Goal: Task Accomplishment & Management: Manage account settings

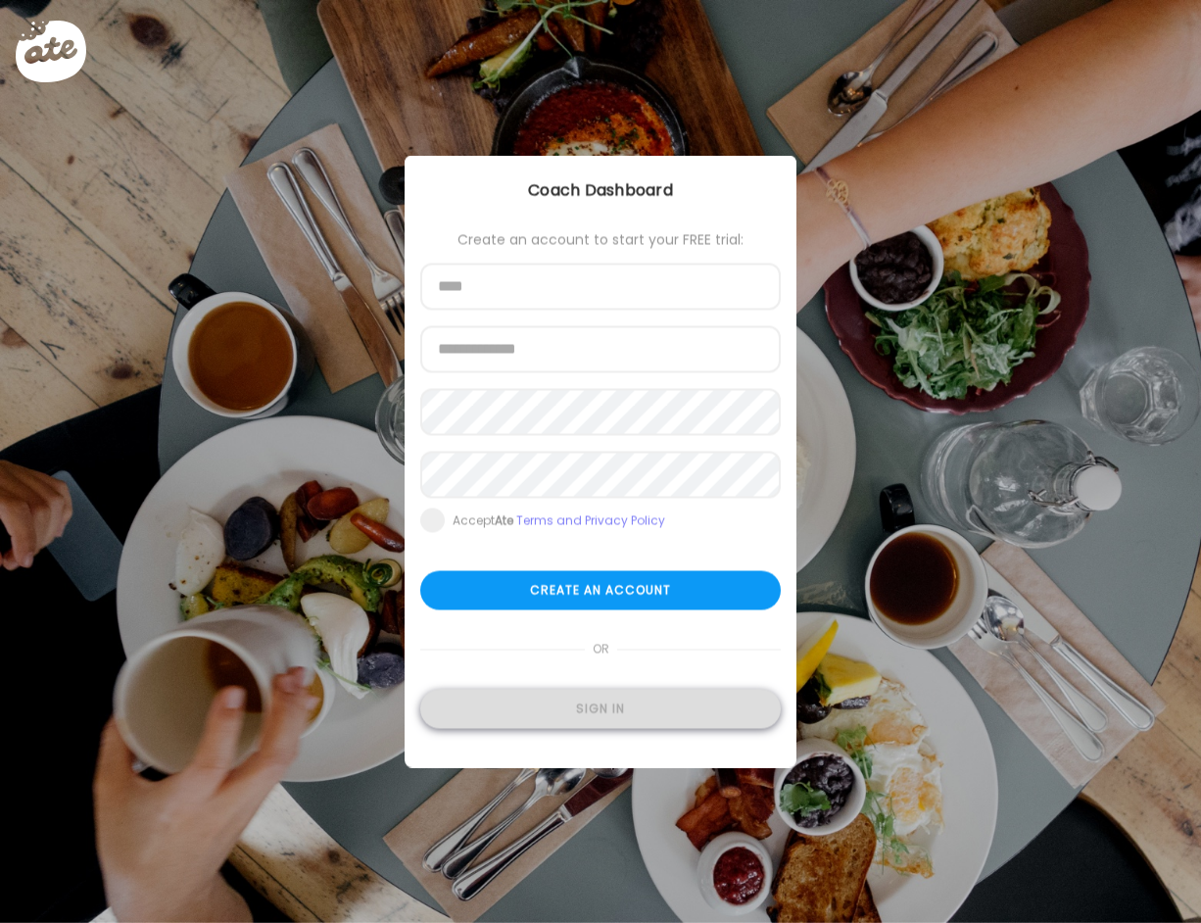
click at [606, 717] on div "Sign in" at bounding box center [600, 709] width 360 height 39
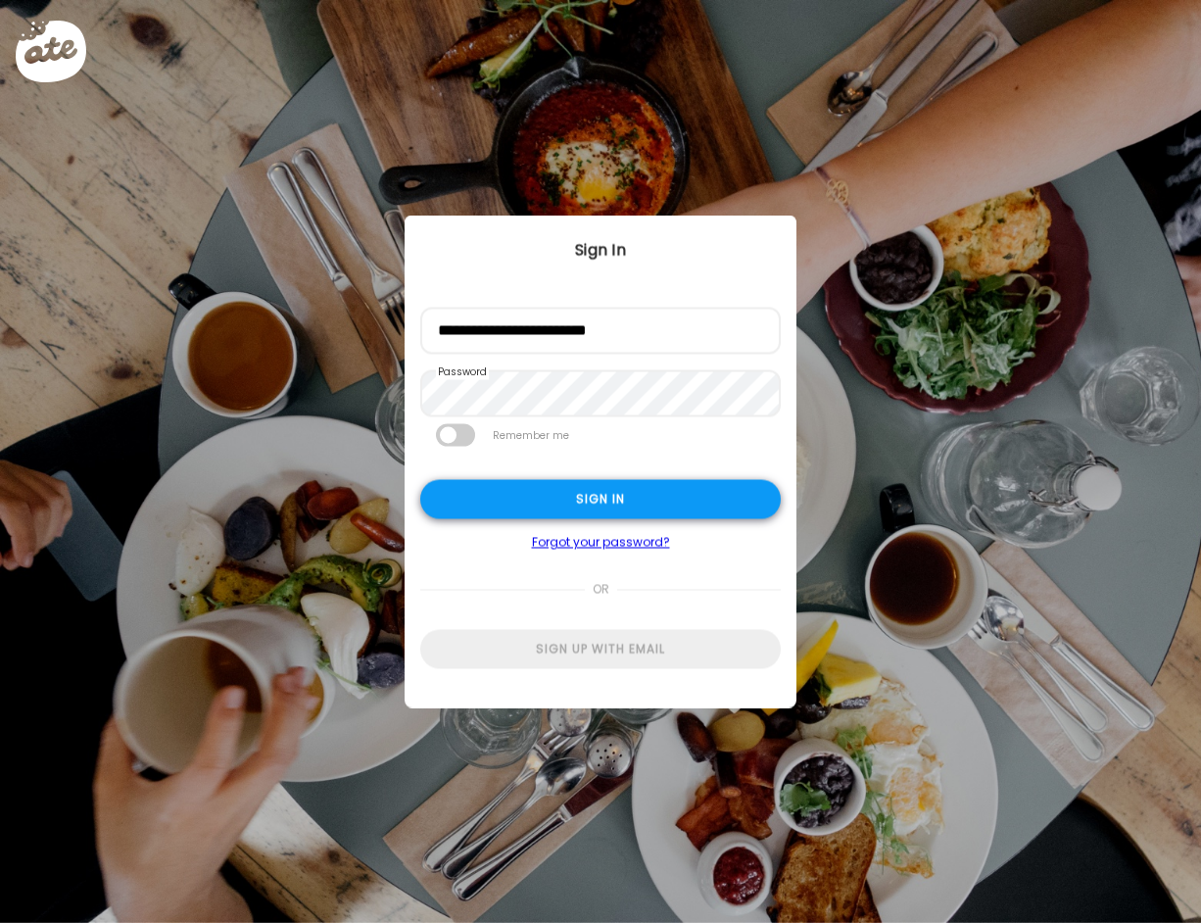
click at [638, 497] on div "Sign in" at bounding box center [600, 499] width 360 height 39
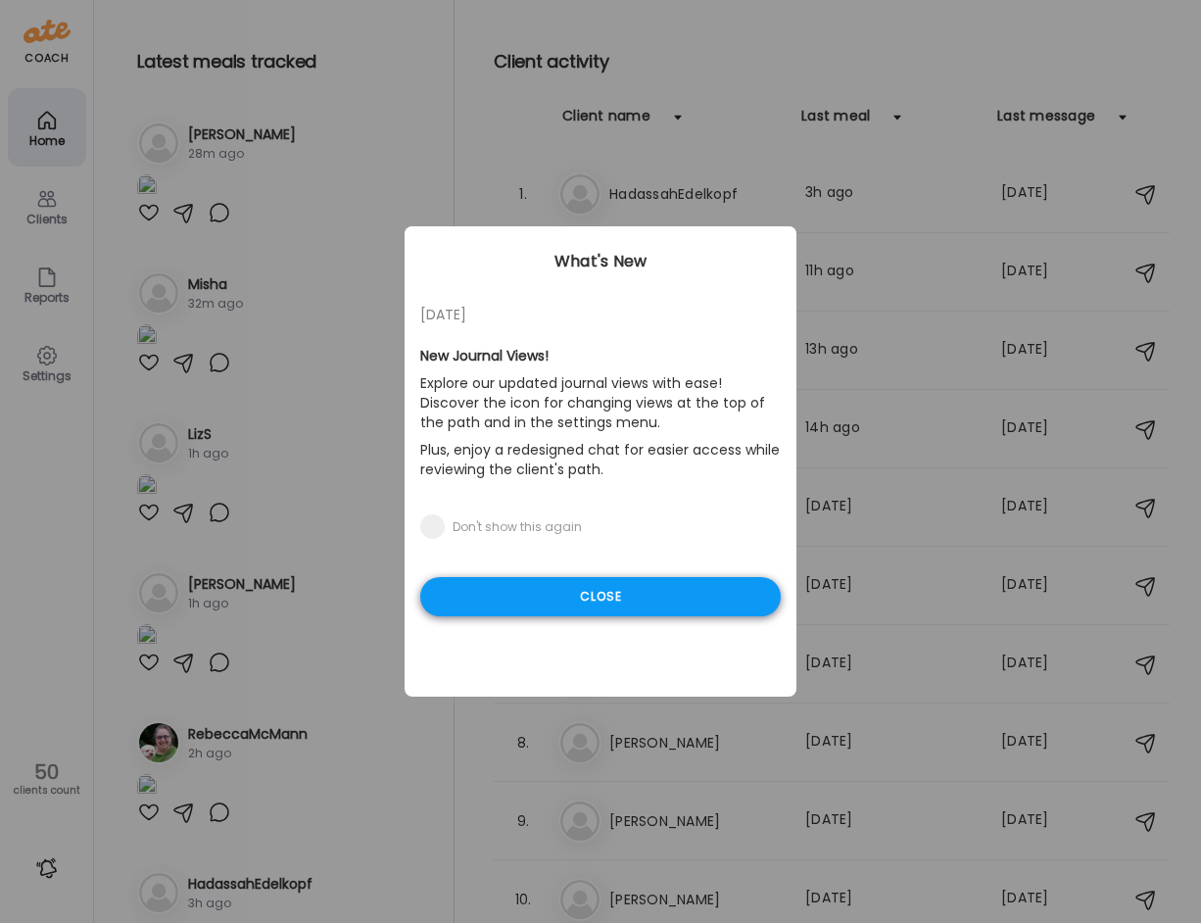
click at [630, 599] on div "Close" at bounding box center [600, 596] width 360 height 39
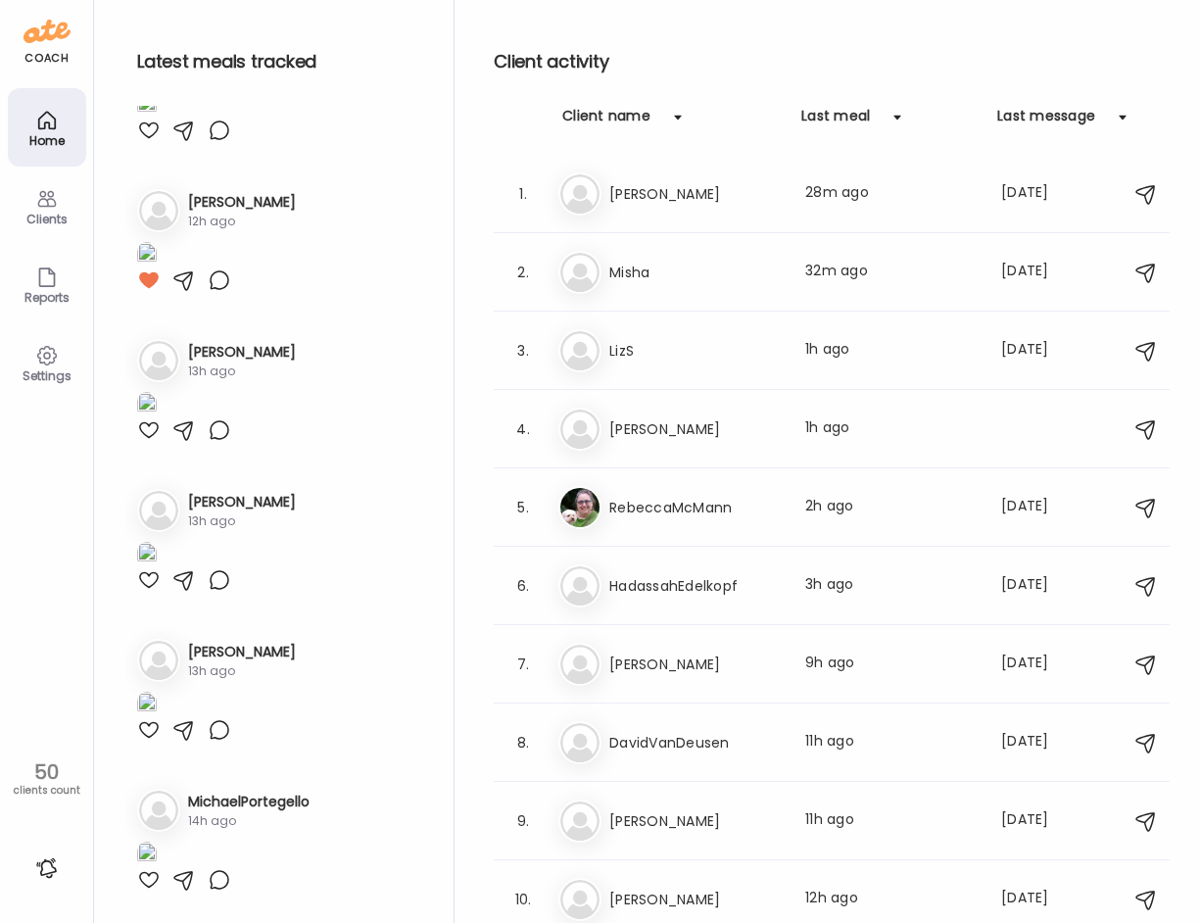
click at [586, 108] on div "Client name" at bounding box center [606, 121] width 88 height 31
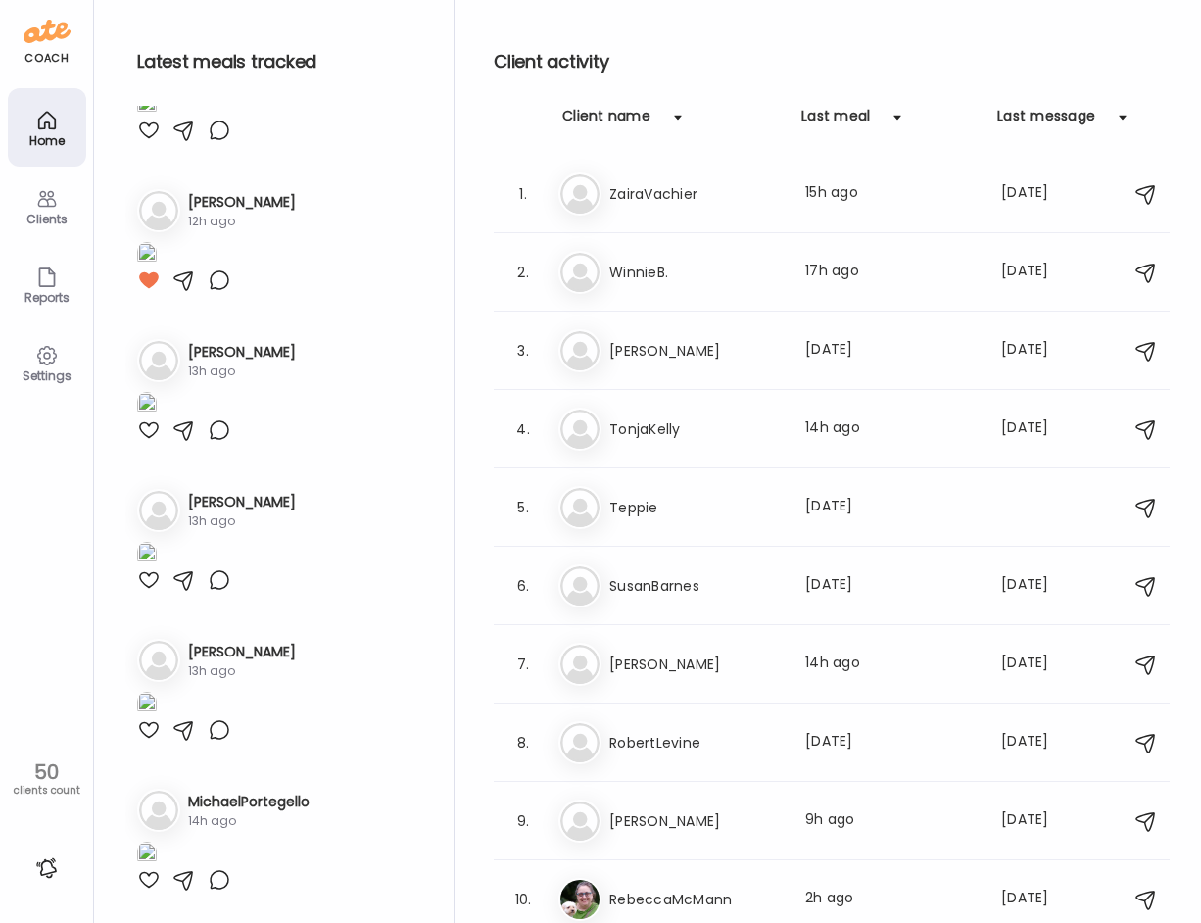
click at [627, 120] on div "Client name" at bounding box center [606, 121] width 88 height 31
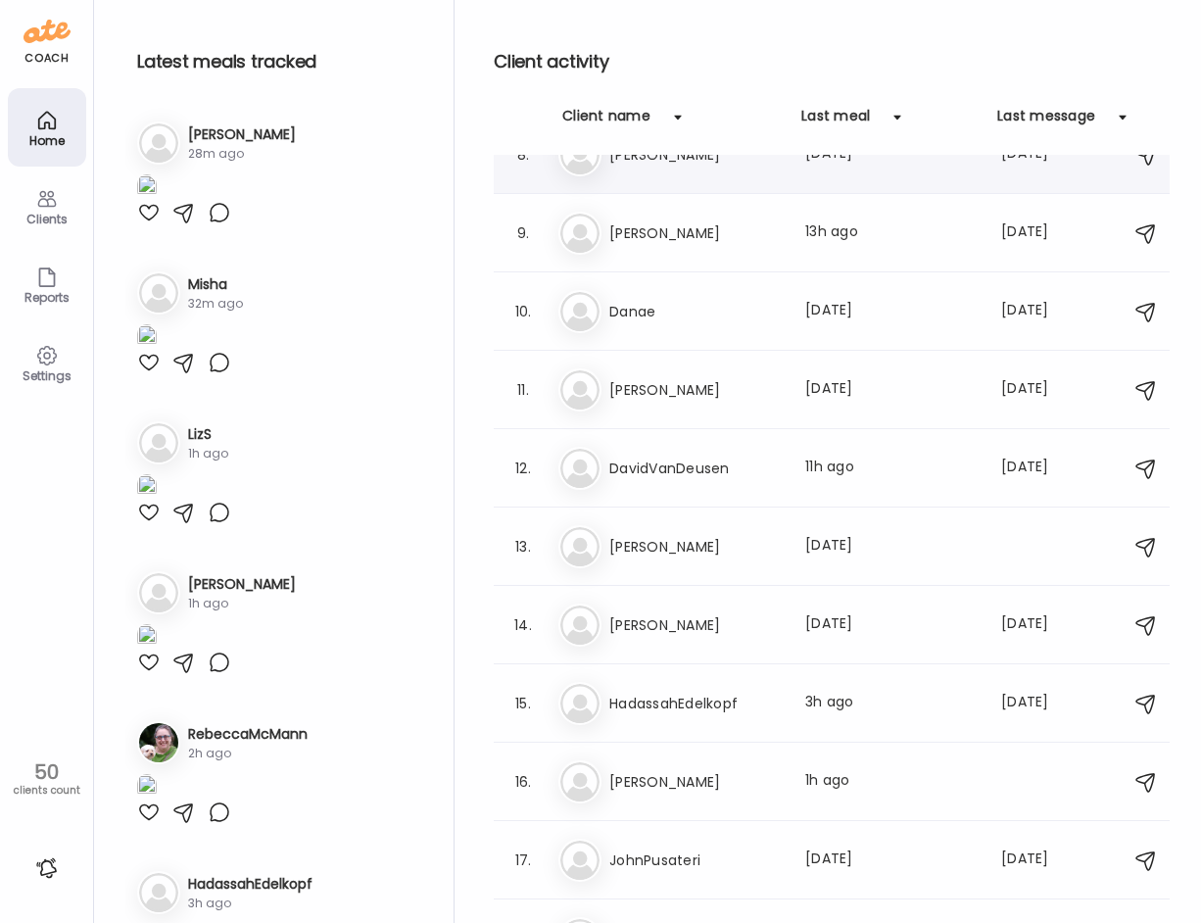
scroll to position [686, 0]
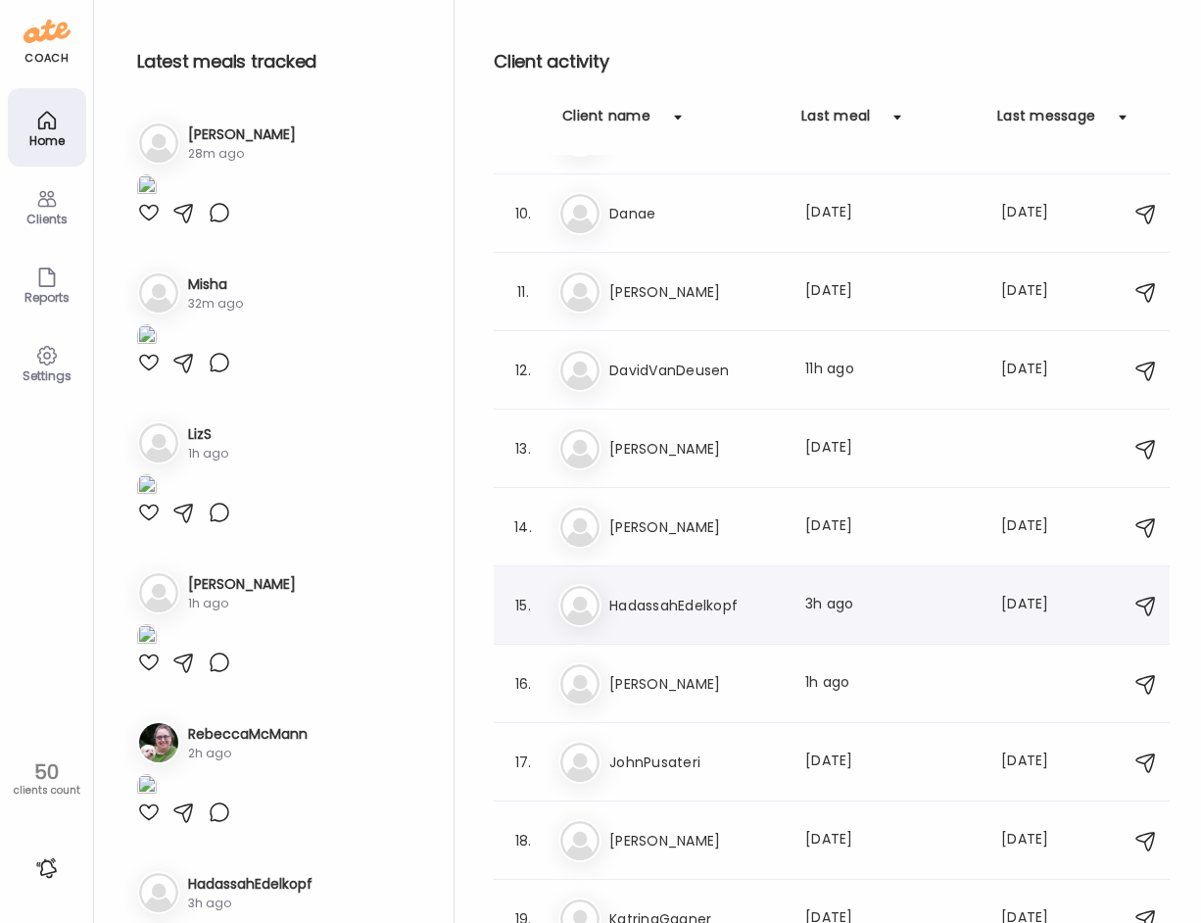
click at [730, 597] on h3 "HadassahEdelkopf" at bounding box center [695, 606] width 172 height 24
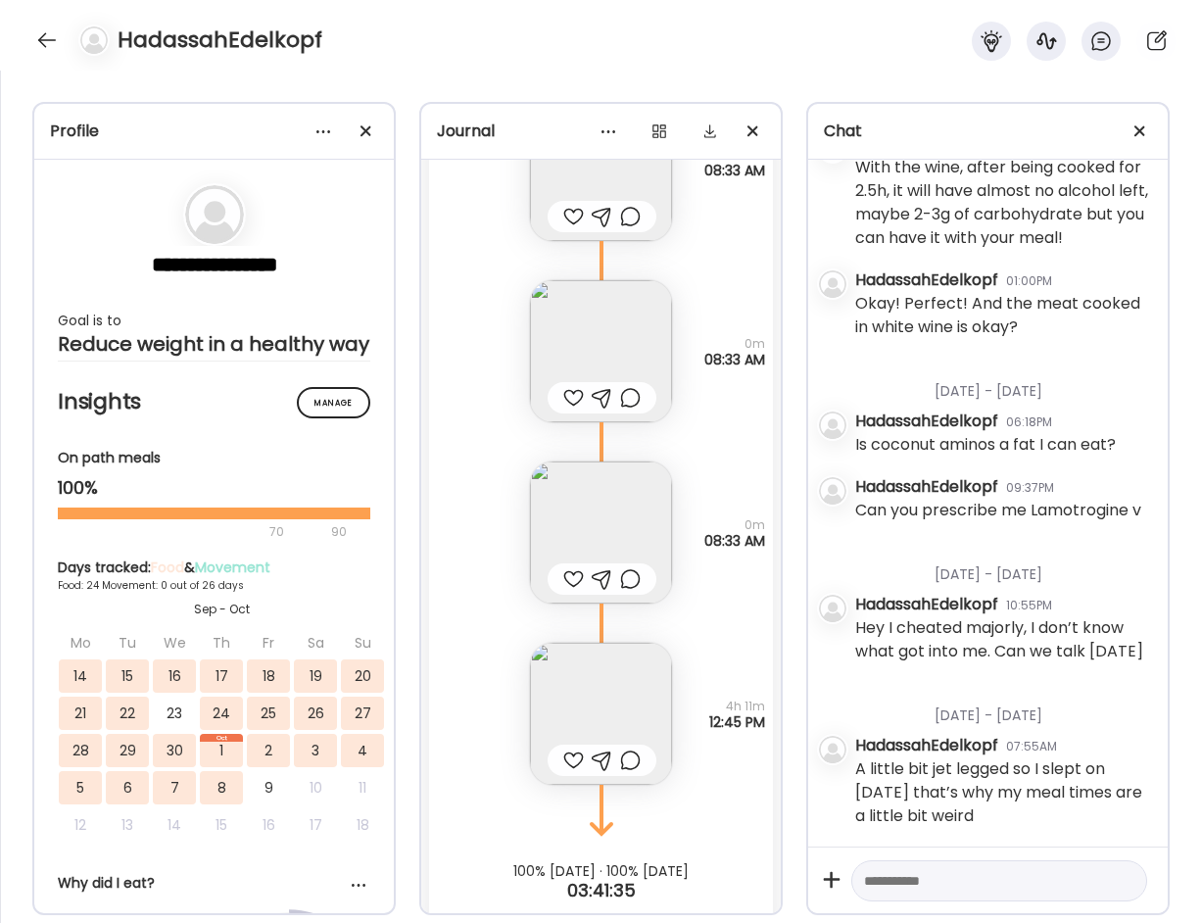
scroll to position [50393, 0]
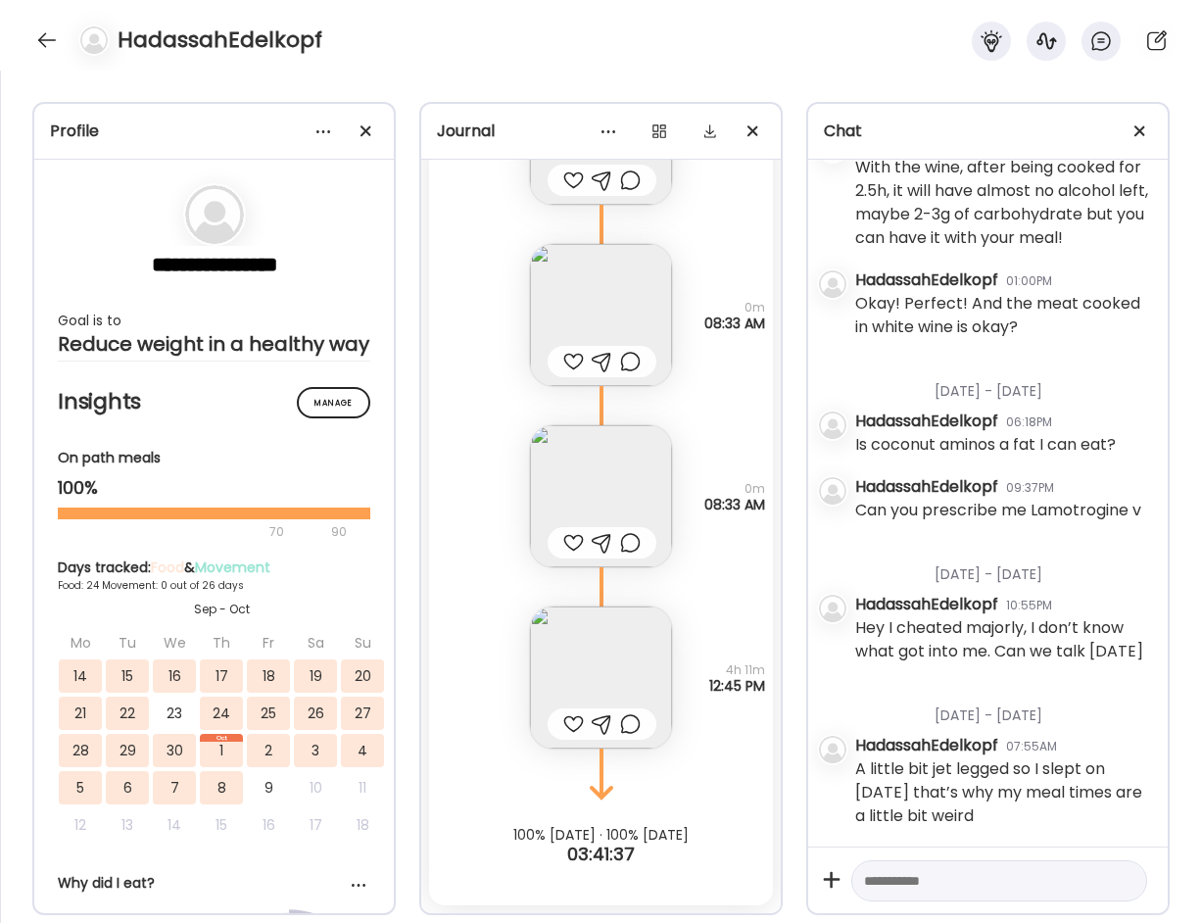
click at [589, 288] on img at bounding box center [601, 315] width 142 height 142
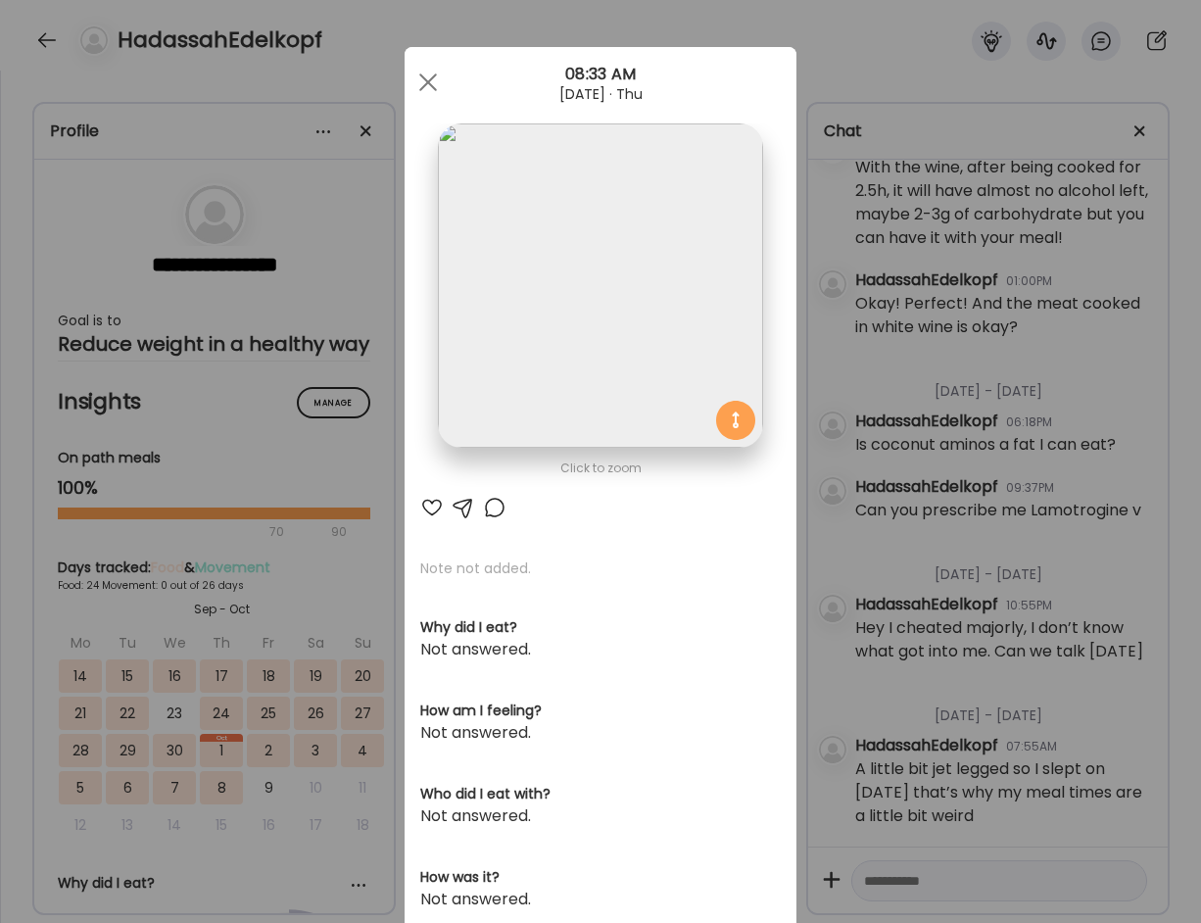
click at [372, 475] on div "Ate Coach Dashboard Wahoo! It’s official Take a moment to set up your Coach Pro…" at bounding box center [600, 461] width 1201 height 923
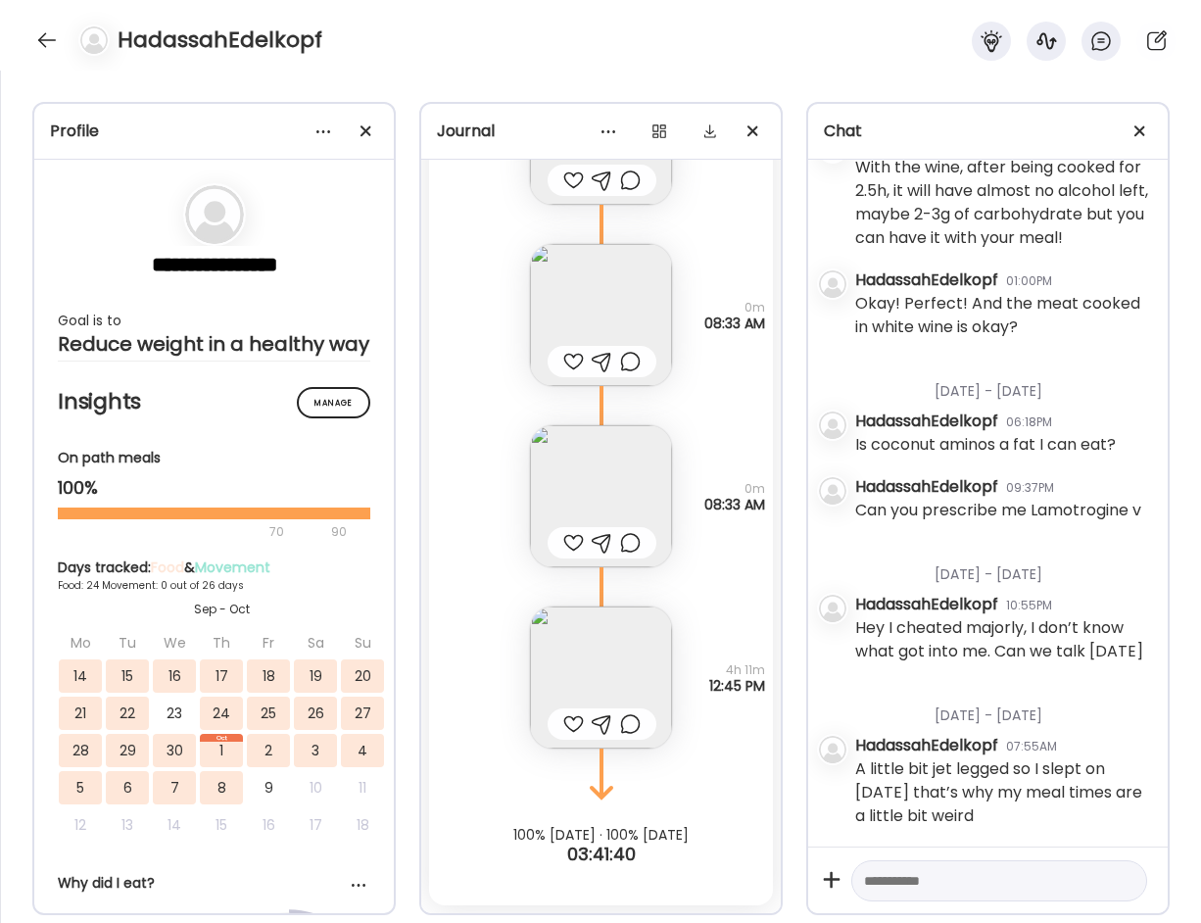
click at [939, 873] on textarea at bounding box center [981, 881] width 235 height 24
type textarea "**********"
click at [1113, 887] on div at bounding box center [1124, 884] width 27 height 27
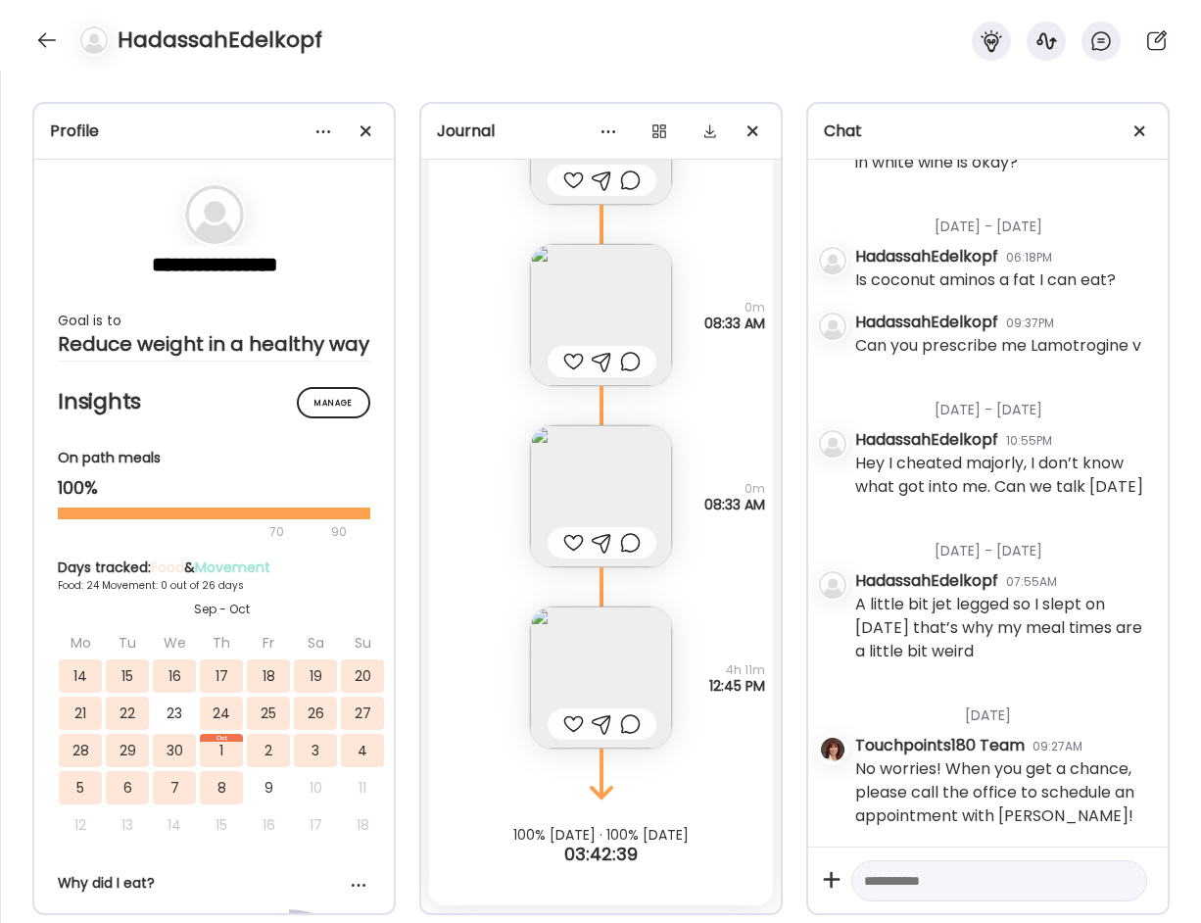
scroll to position [5194, 0]
click at [36, 33] on div at bounding box center [46, 39] width 31 height 31
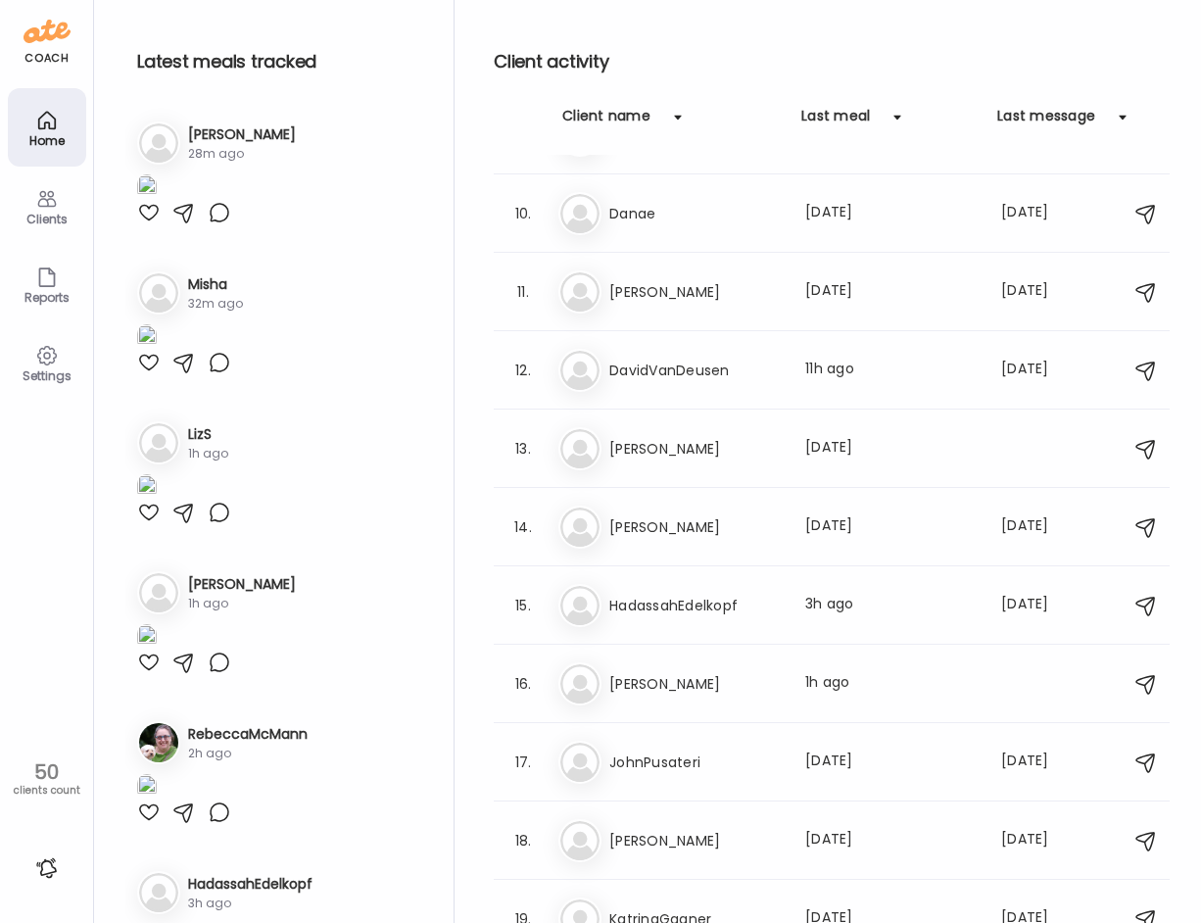
drag, startPoint x: 147, startPoint y: 451, endPoint x: 179, endPoint y: 418, distance: 45.7
click at [148, 224] on div at bounding box center [149, 213] width 24 height 24
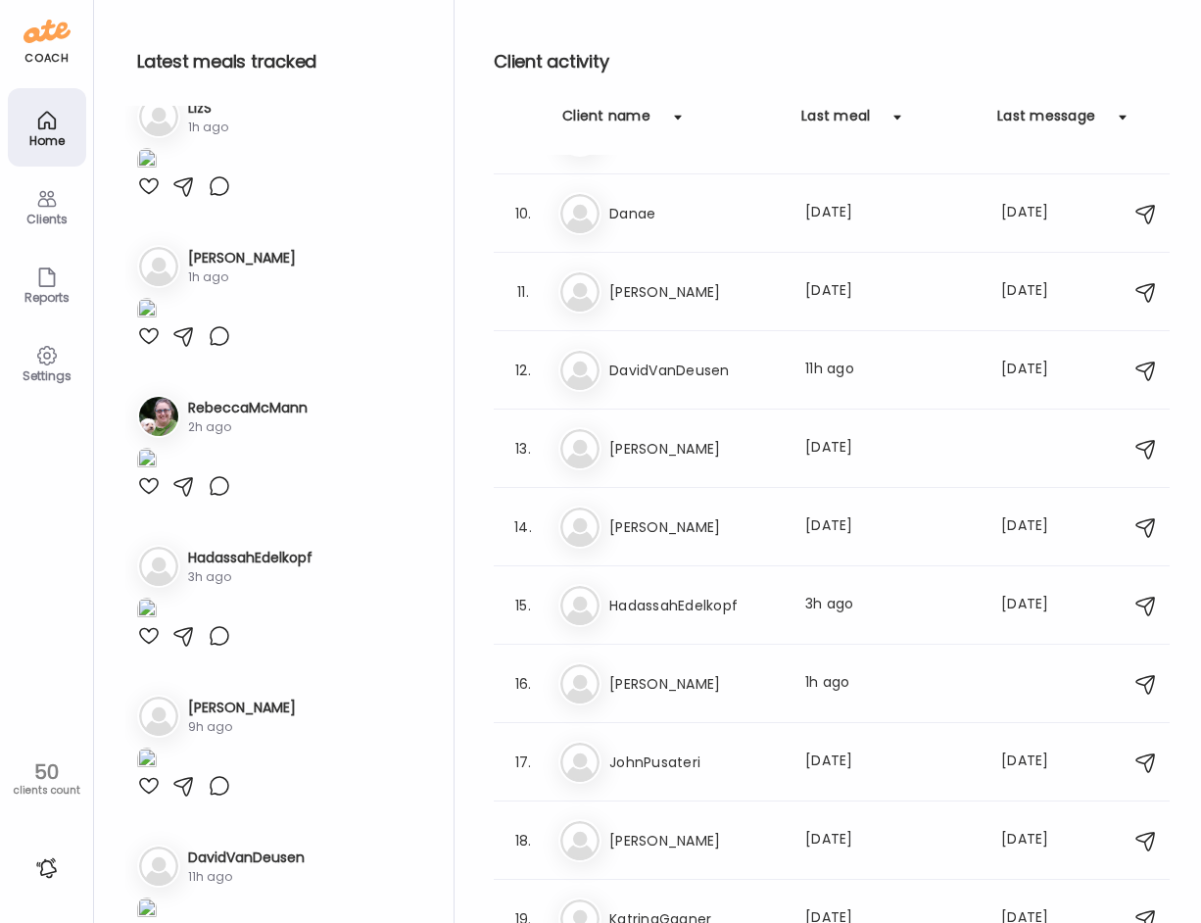
scroll to position [392, 0]
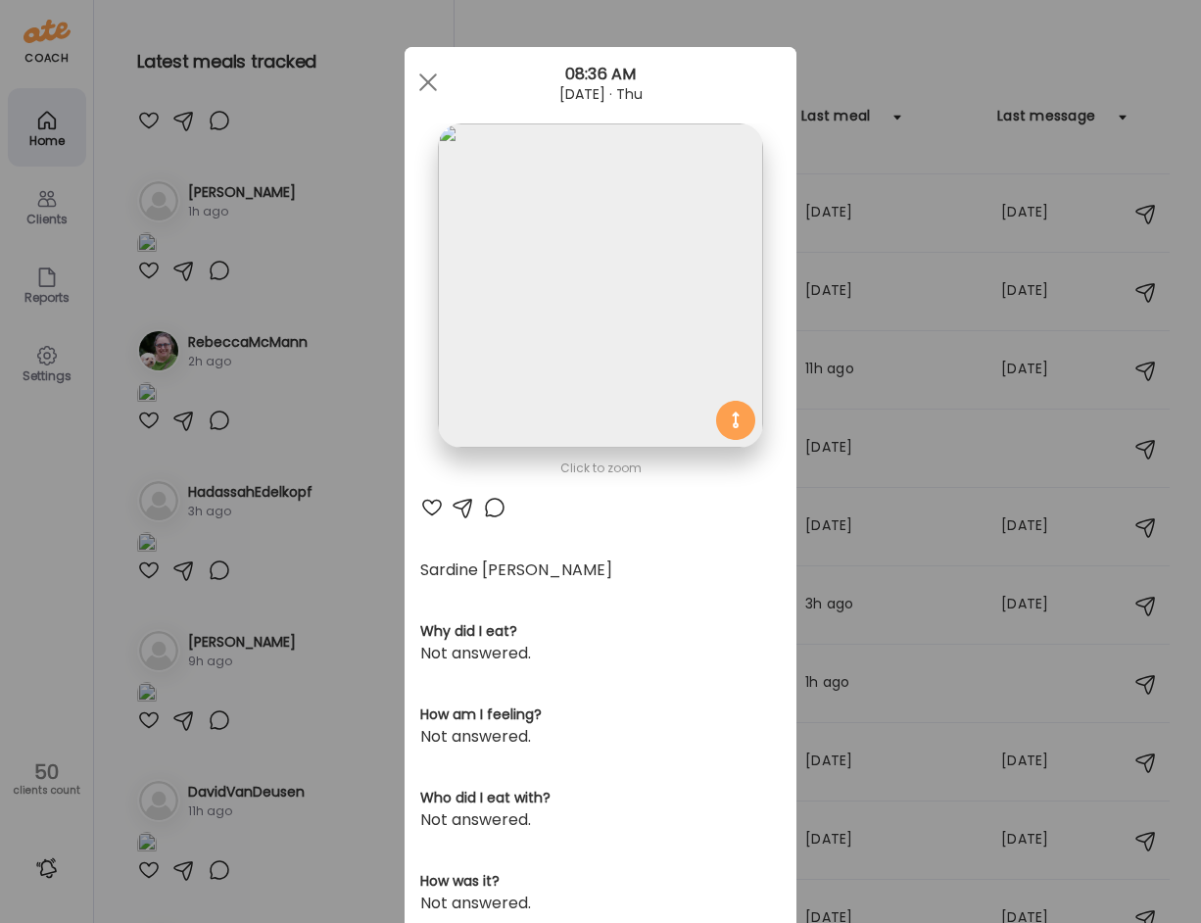
click at [548, 321] on img at bounding box center [600, 285] width 324 height 324
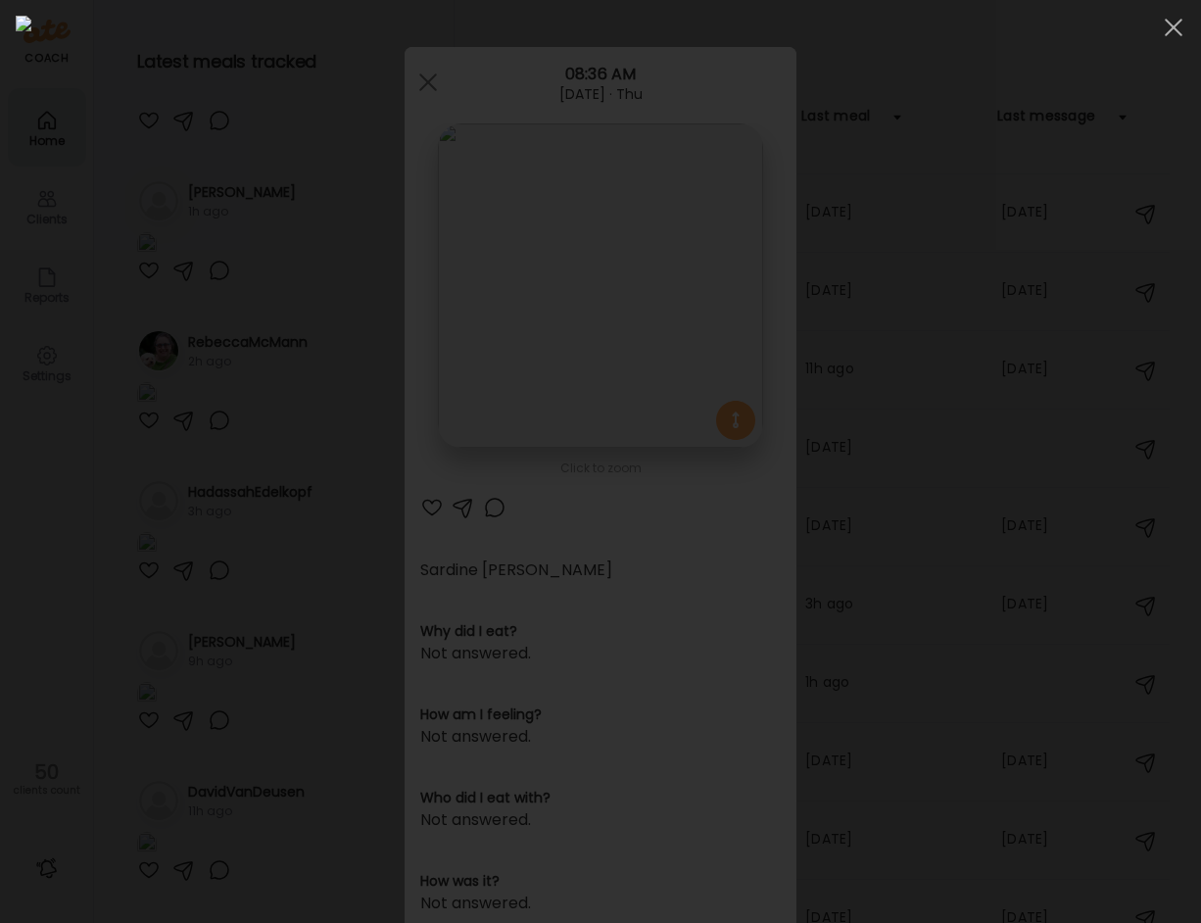
click at [546, 321] on img at bounding box center [601, 461] width 1170 height 891
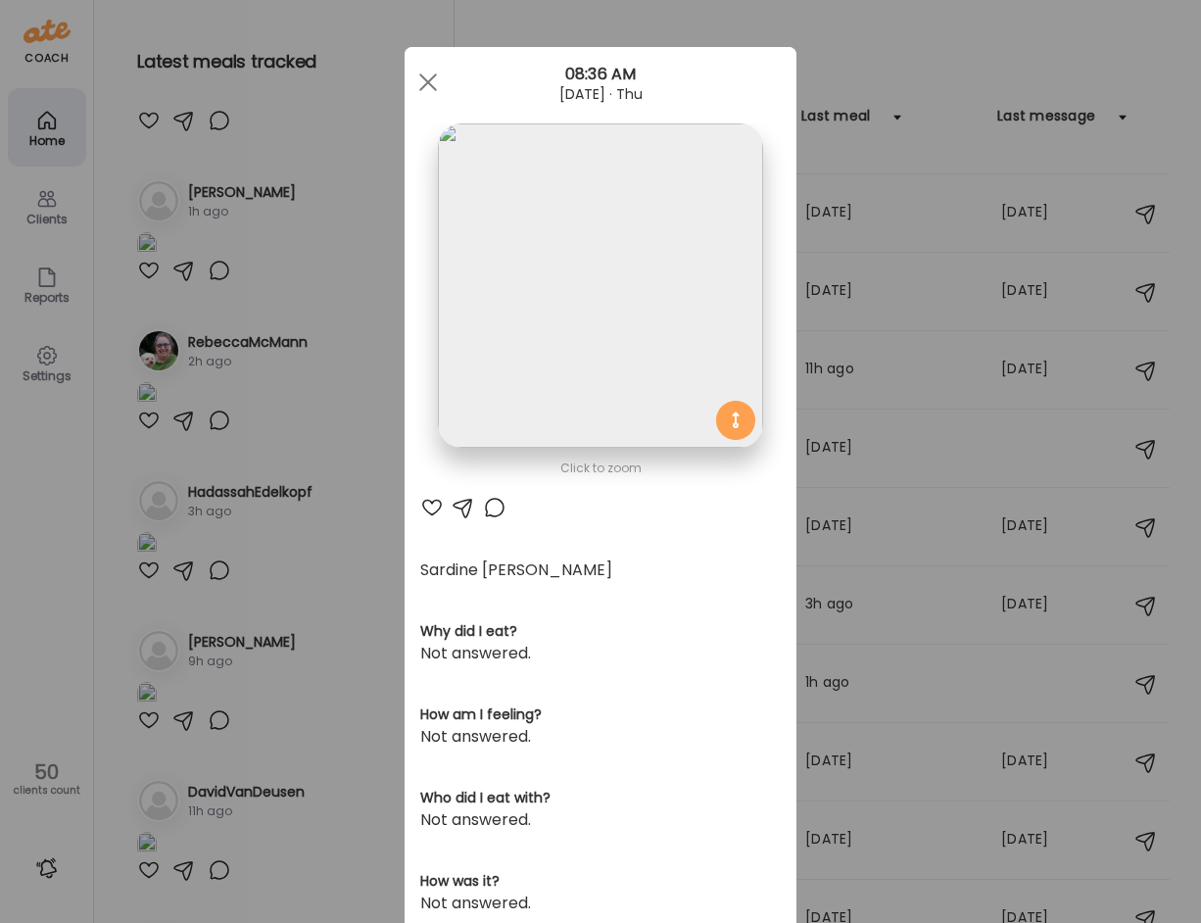
click at [421, 503] on div at bounding box center [432, 508] width 24 height 24
click at [243, 523] on div "Ate Coach Dashboard Wahoo! It’s official Take a moment to set up your Coach Pro…" at bounding box center [600, 461] width 1201 height 923
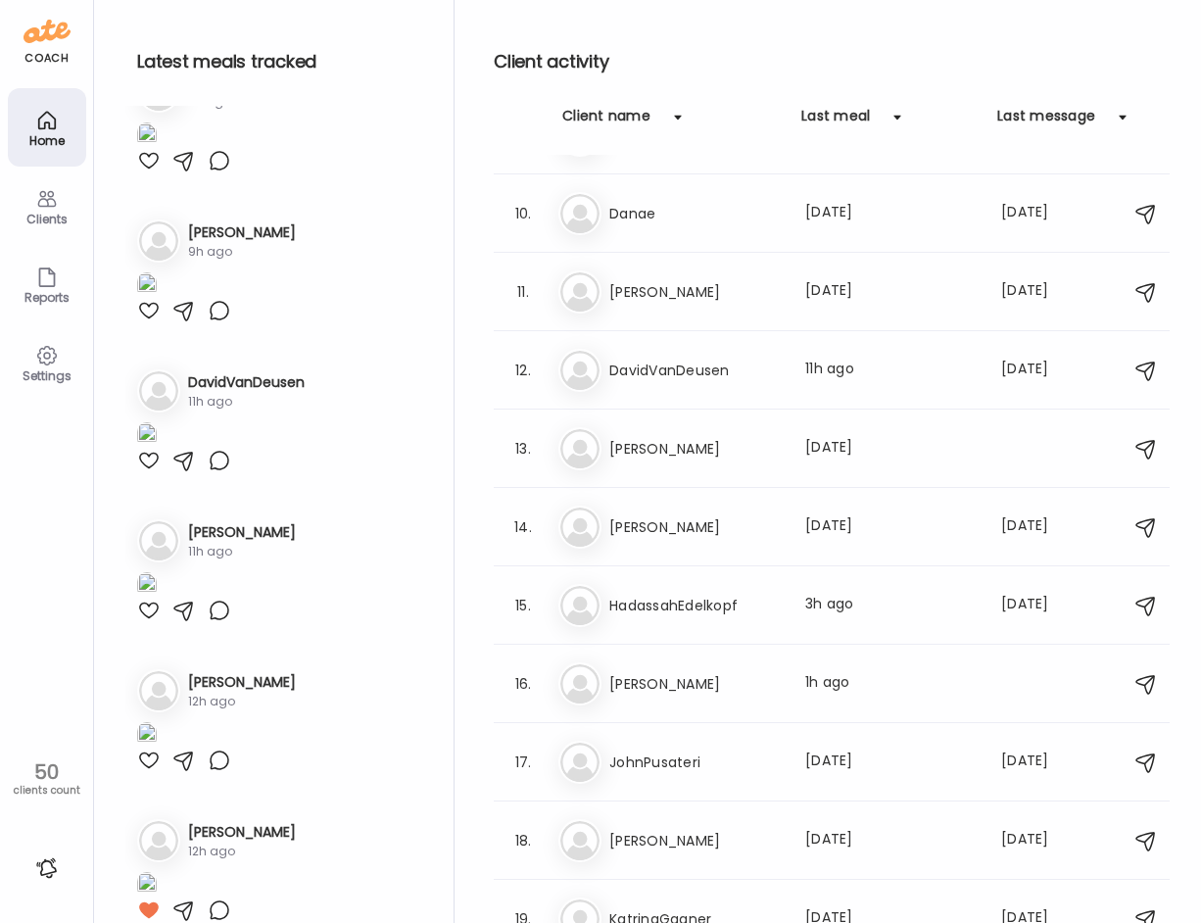
scroll to position [882, 0]
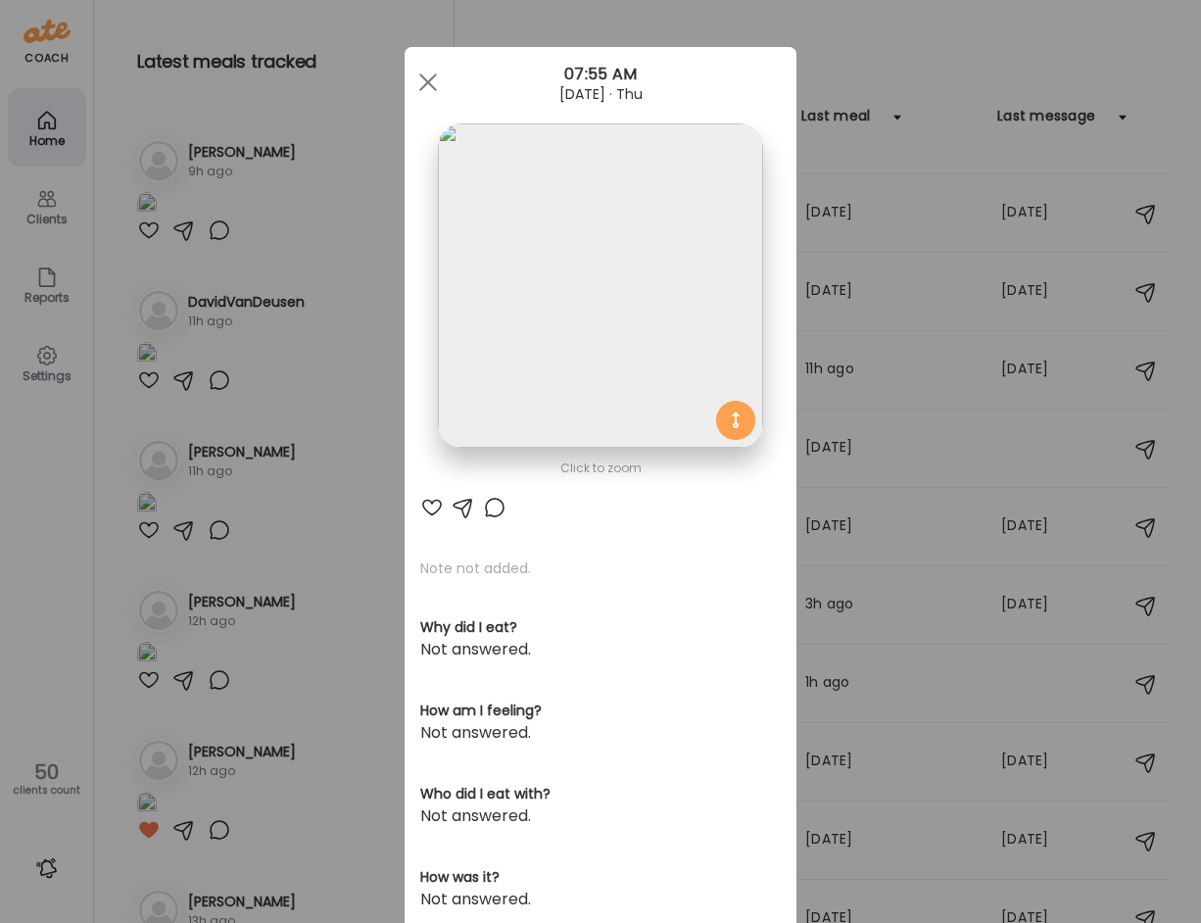
click at [310, 387] on div "Ate Coach Dashboard Wahoo! It’s official Take a moment to set up your Coach Pro…" at bounding box center [600, 461] width 1201 height 923
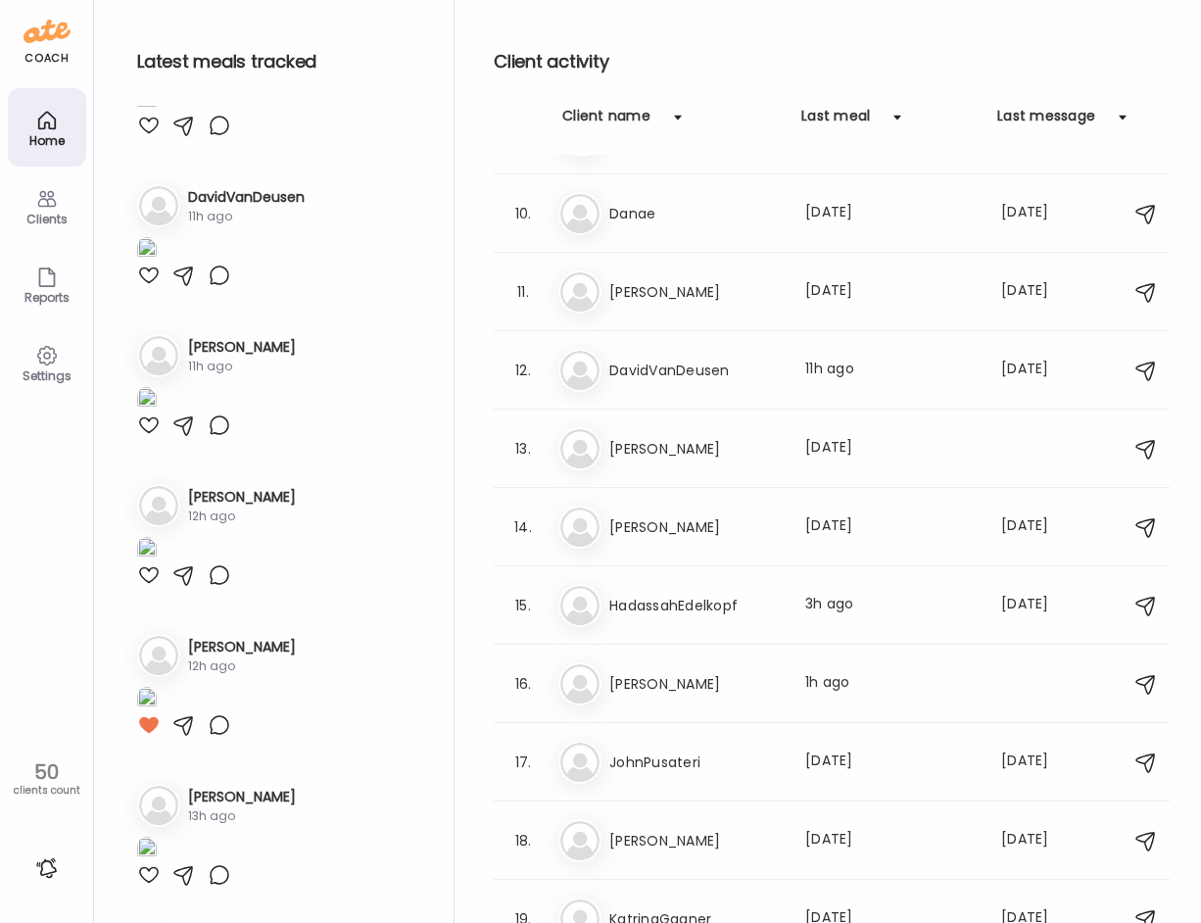
scroll to position [1175, 0]
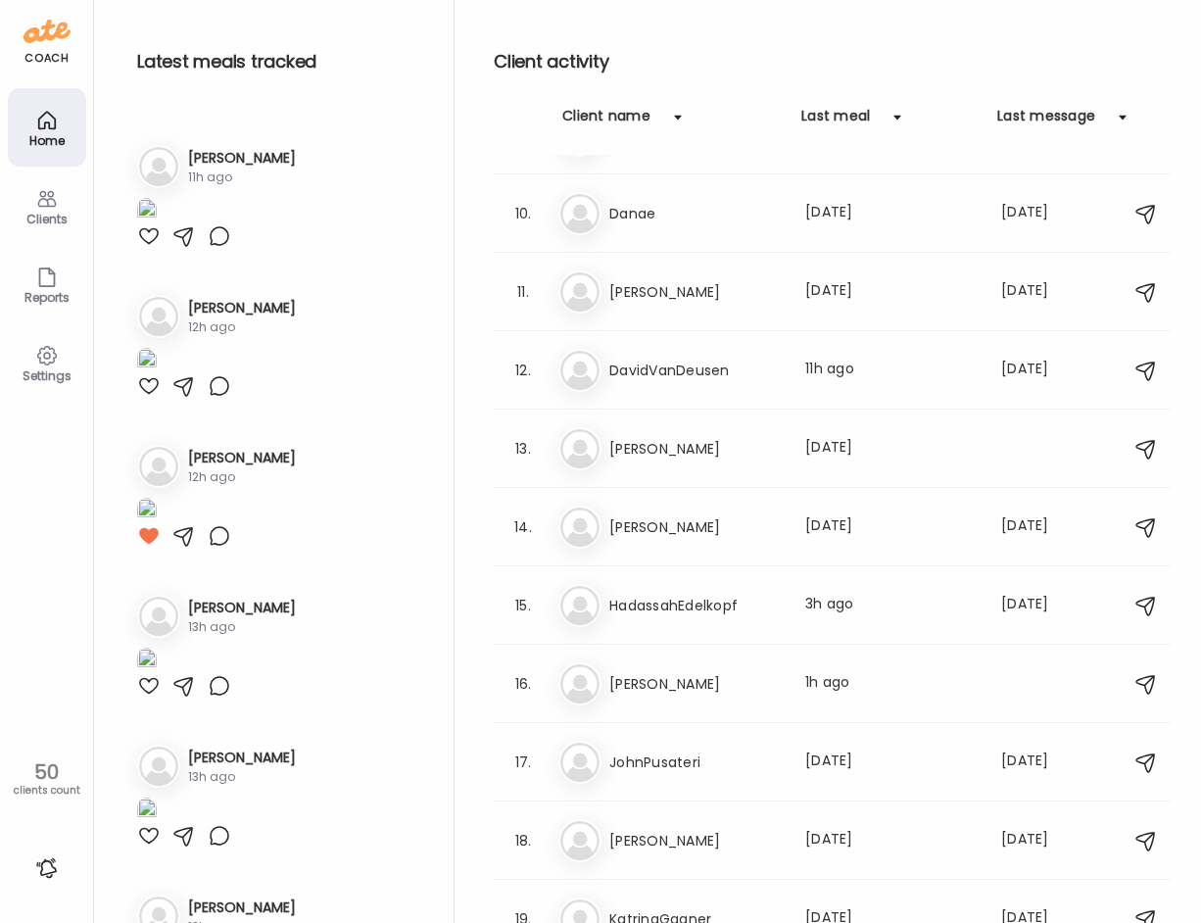
drag, startPoint x: 144, startPoint y: 440, endPoint x: 157, endPoint y: 422, distance: 21.7
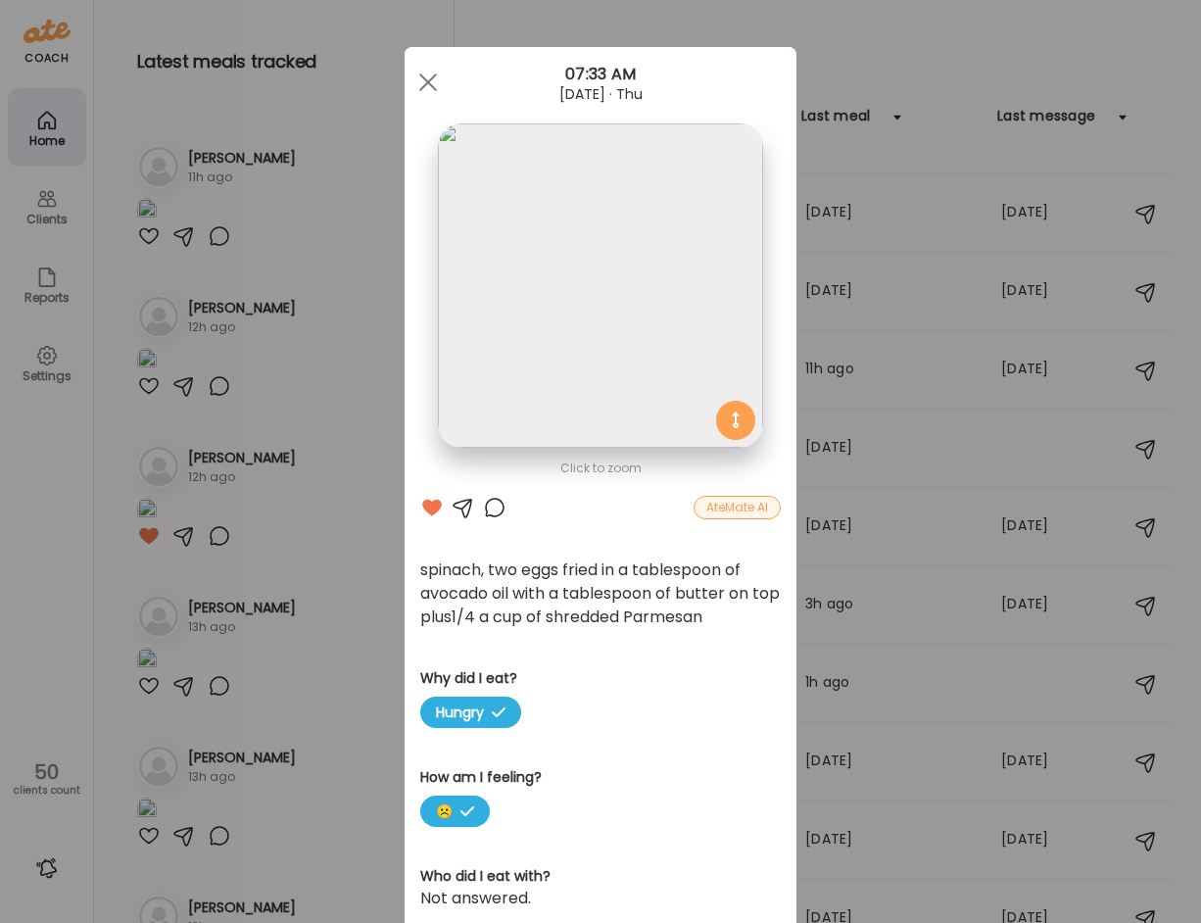
click at [585, 329] on img at bounding box center [600, 285] width 324 height 324
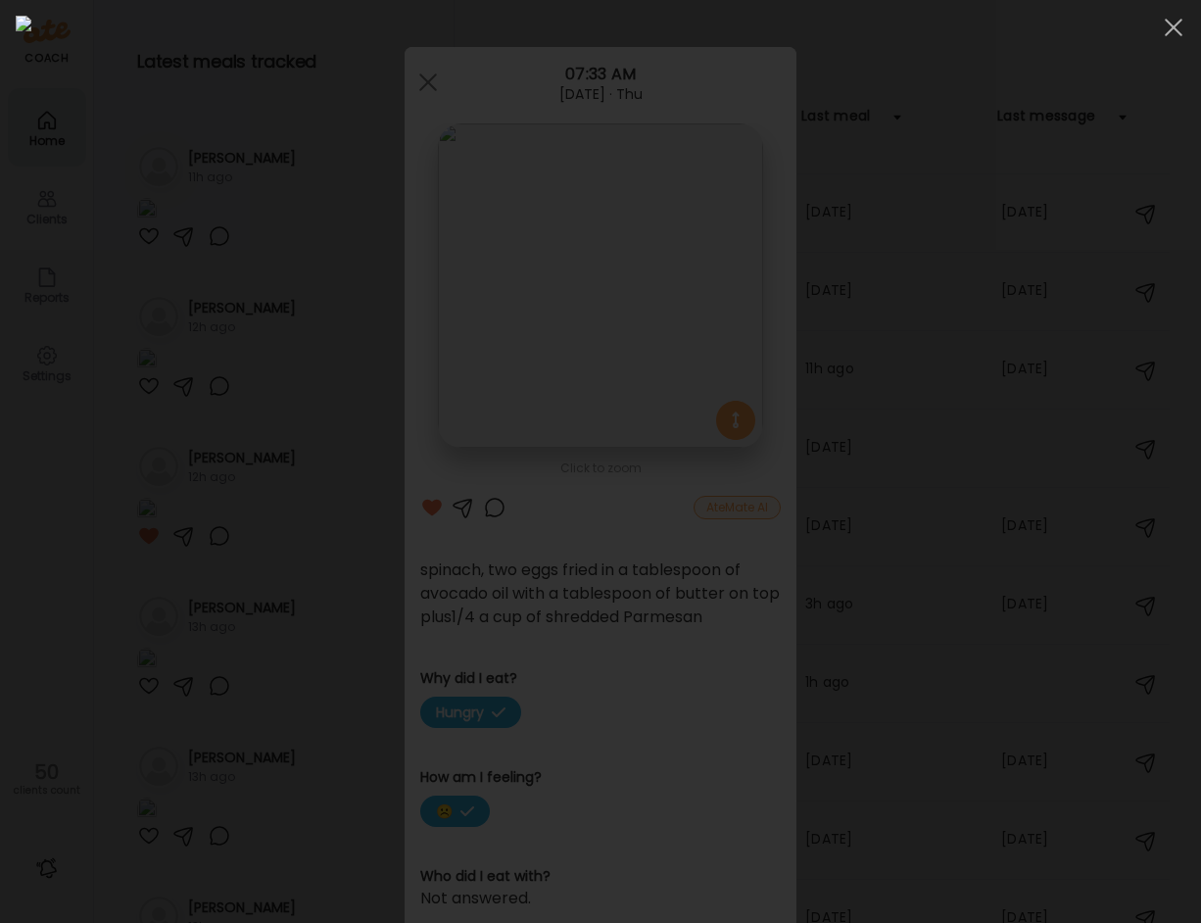
click at [605, 310] on img at bounding box center [601, 461] width 1170 height 891
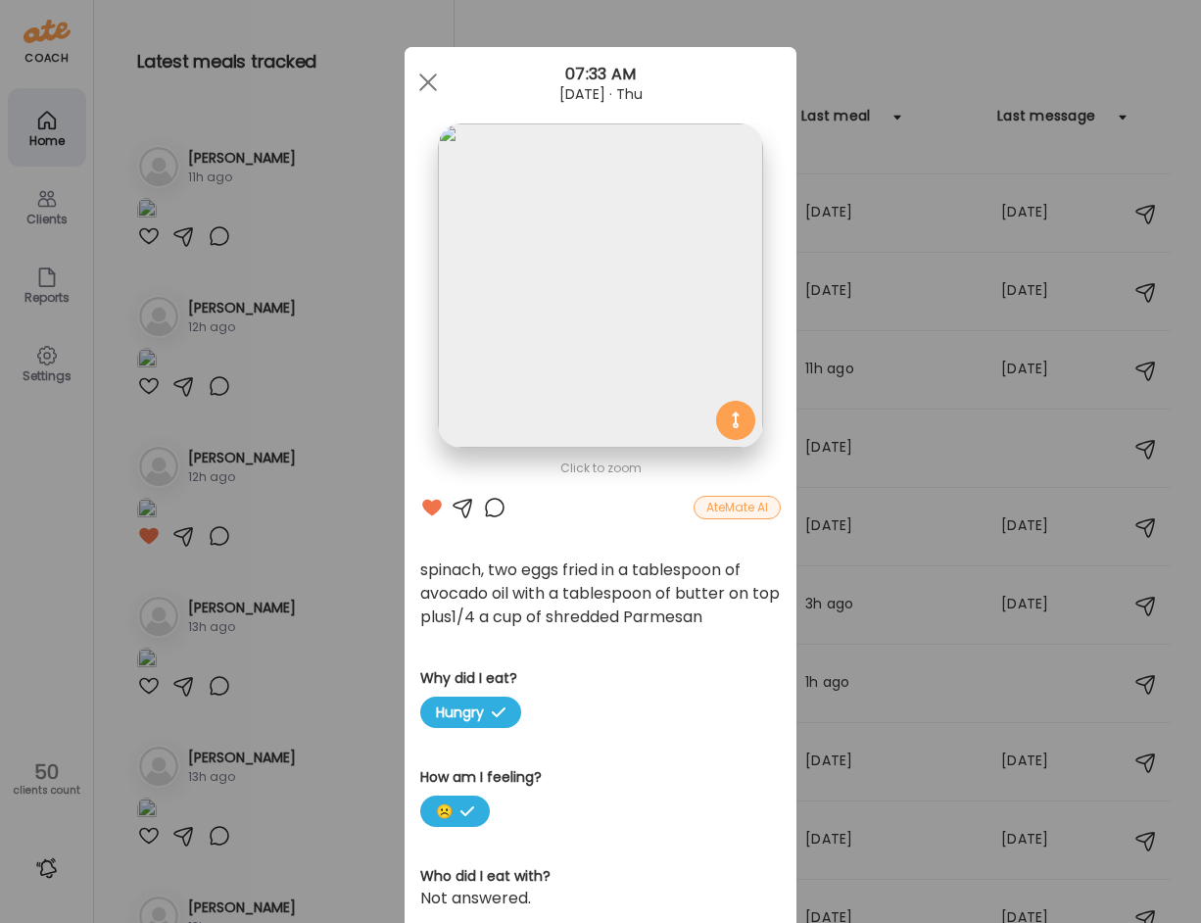
click at [490, 503] on div at bounding box center [495, 508] width 24 height 24
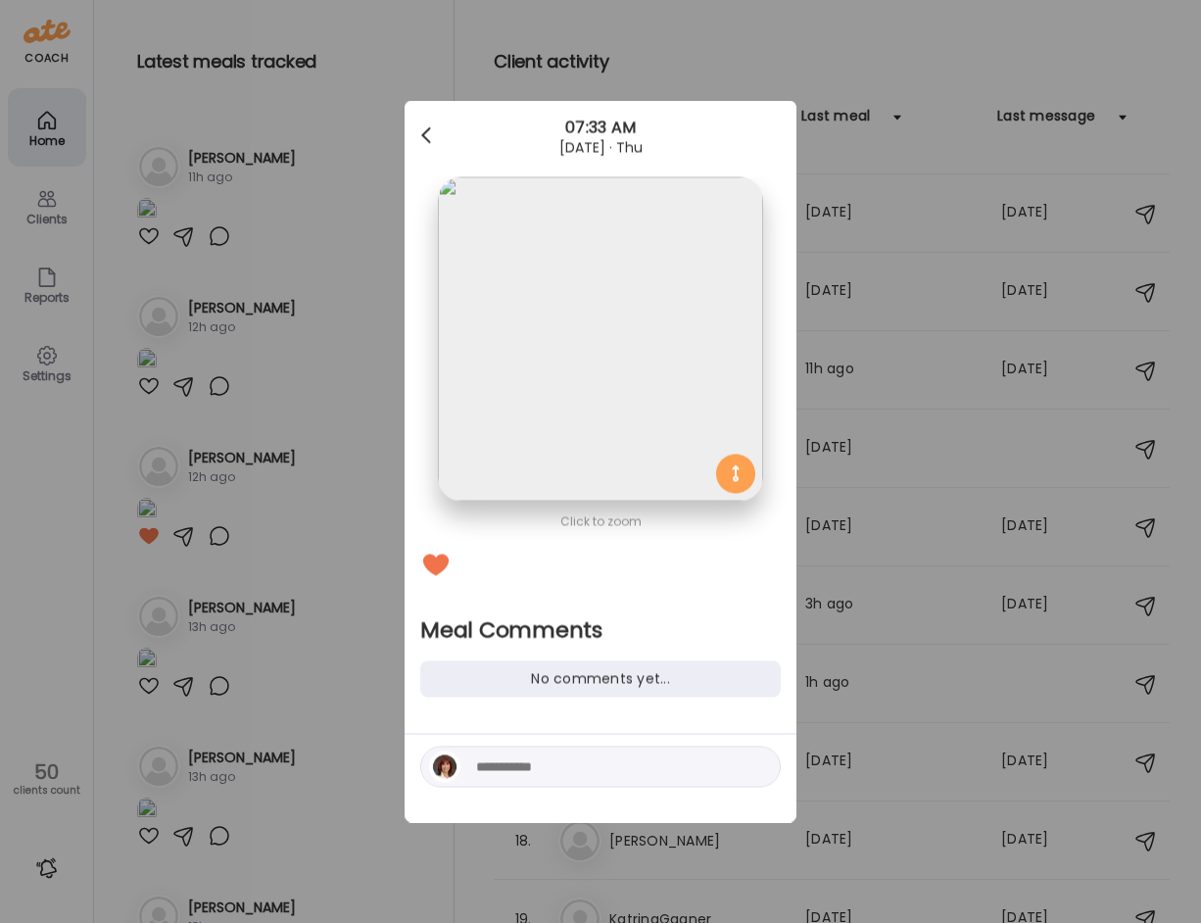
click at [418, 141] on div at bounding box center [427, 136] width 39 height 39
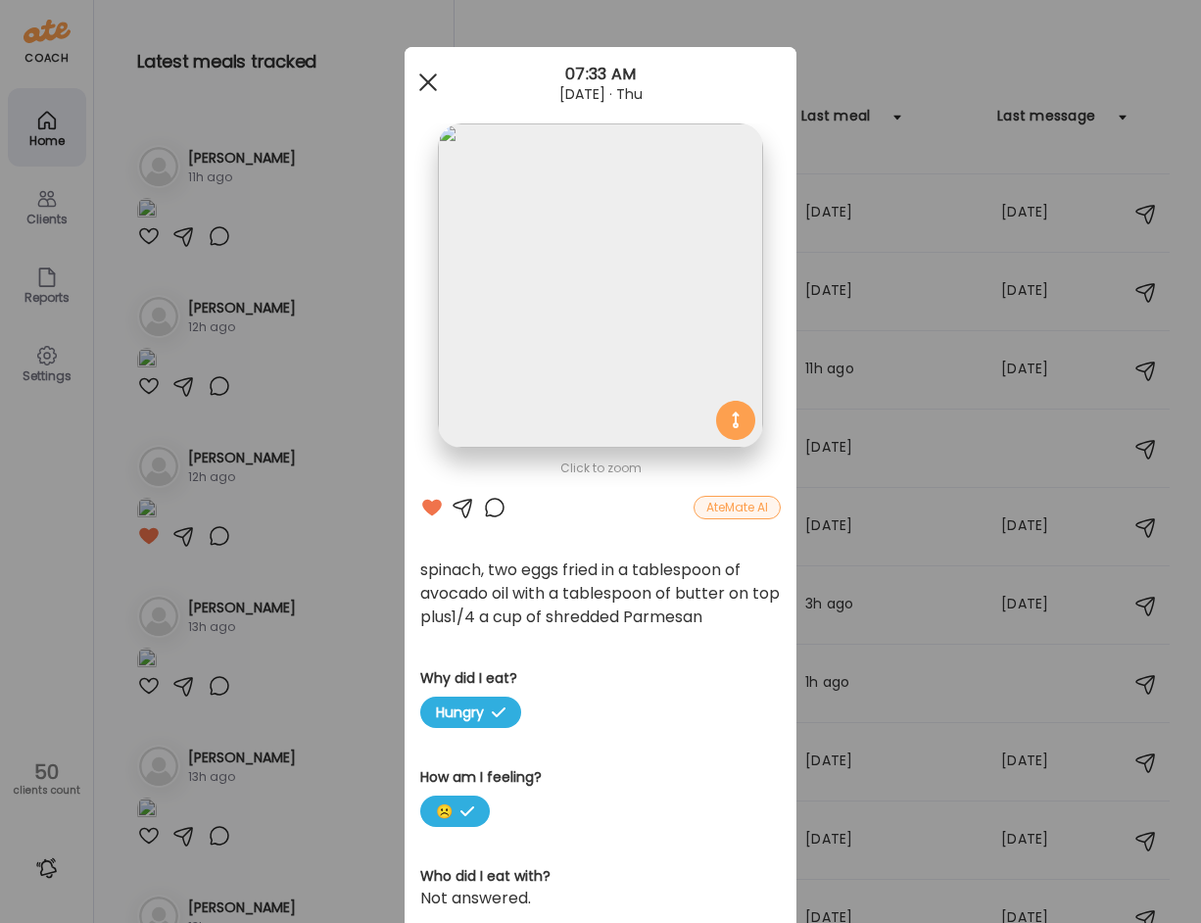
click at [419, 82] on span at bounding box center [428, 82] width 18 height 18
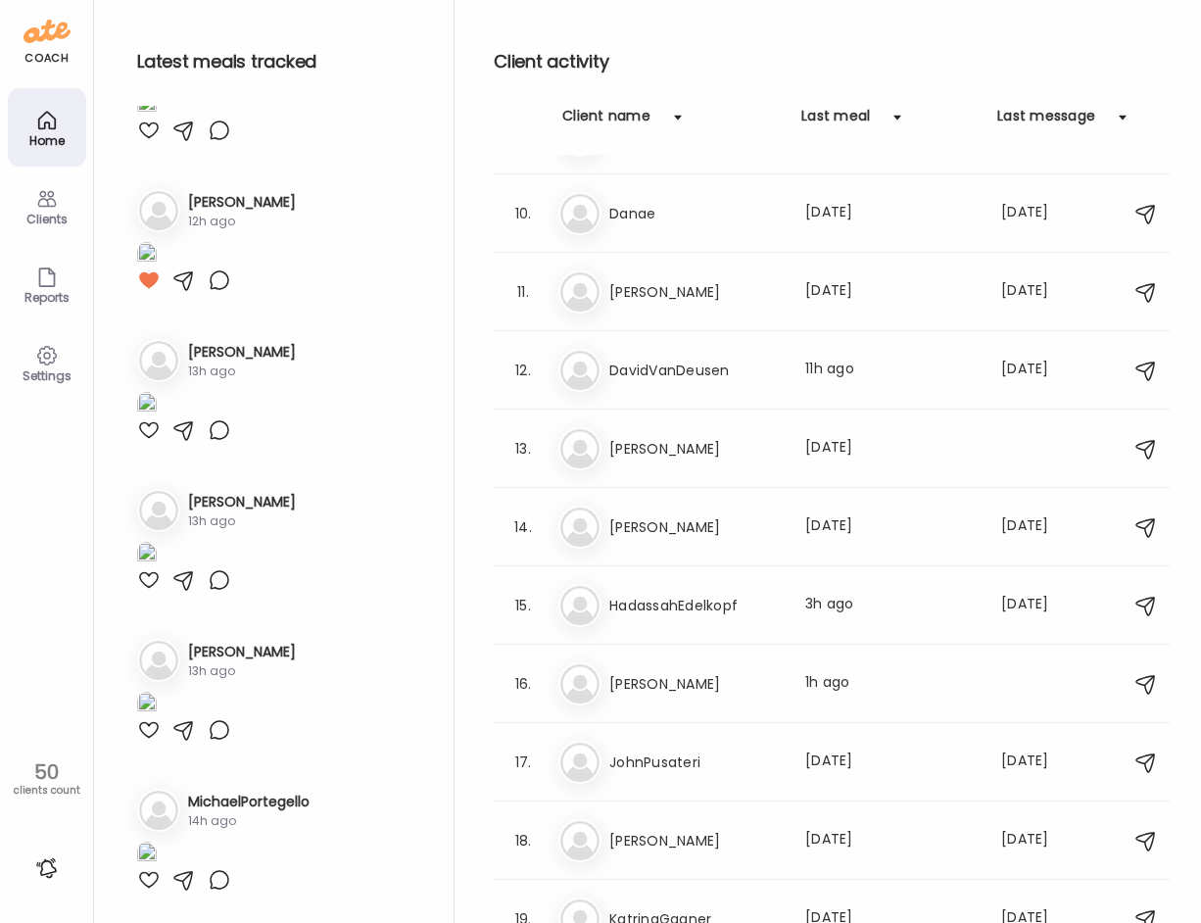
scroll to position [3037, 0]
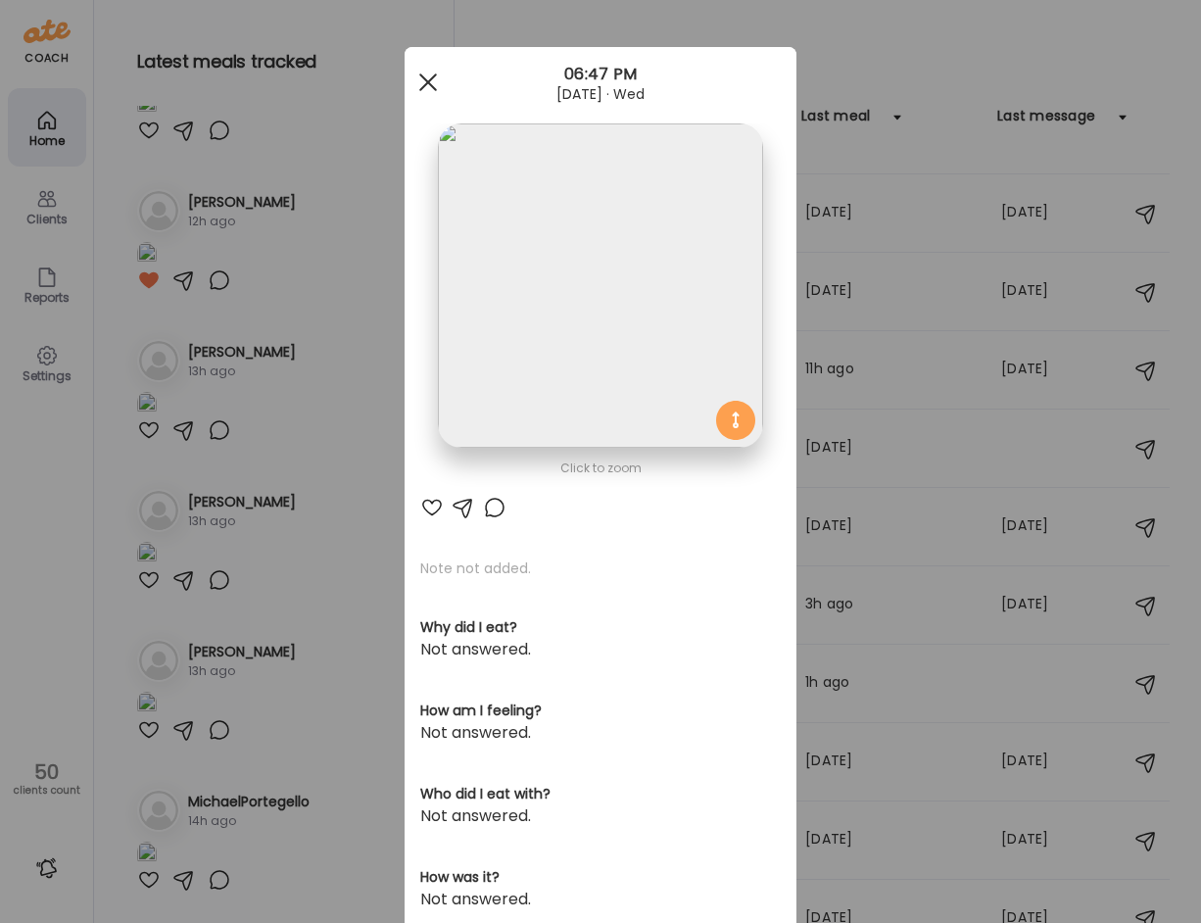
click at [417, 89] on div at bounding box center [427, 82] width 39 height 39
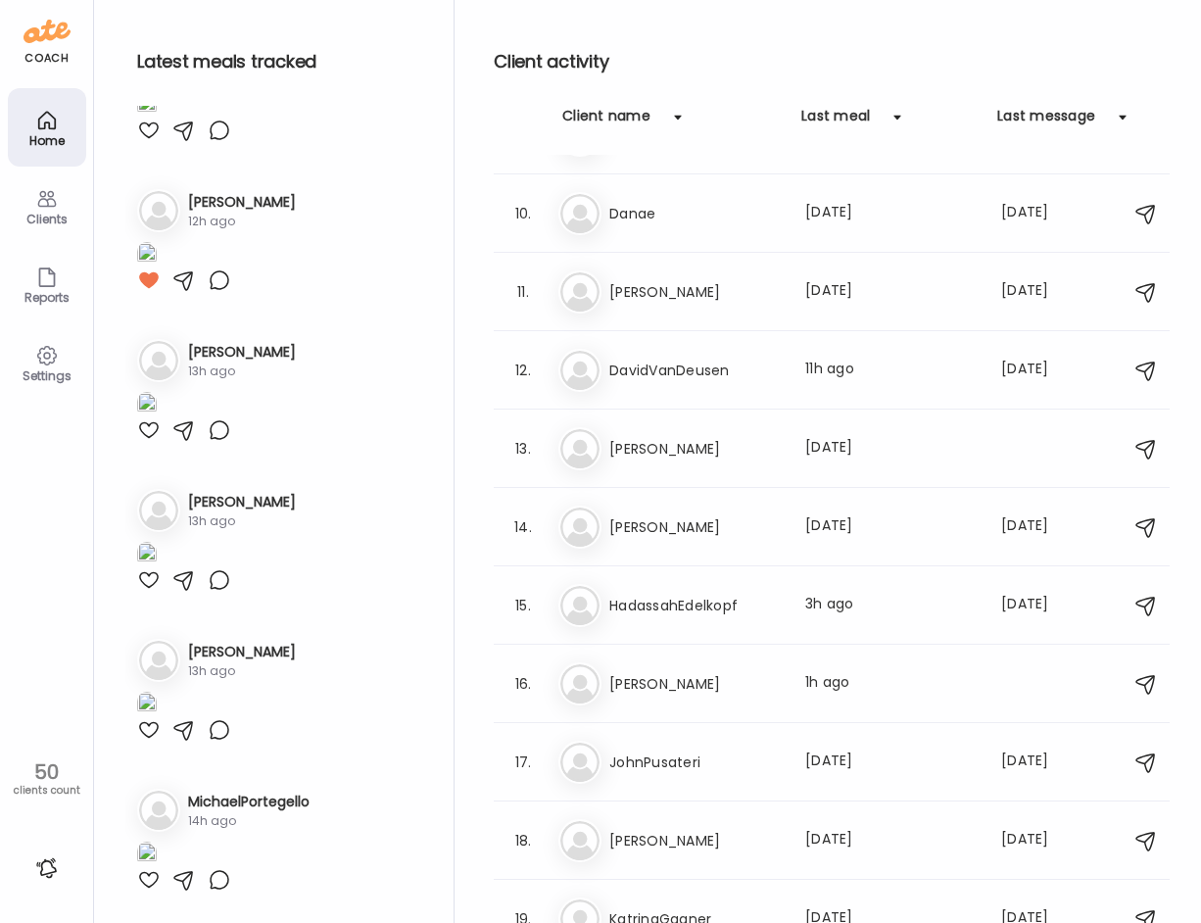
scroll to position [4408, 0]
click at [157, 551] on img at bounding box center [147, 555] width 20 height 26
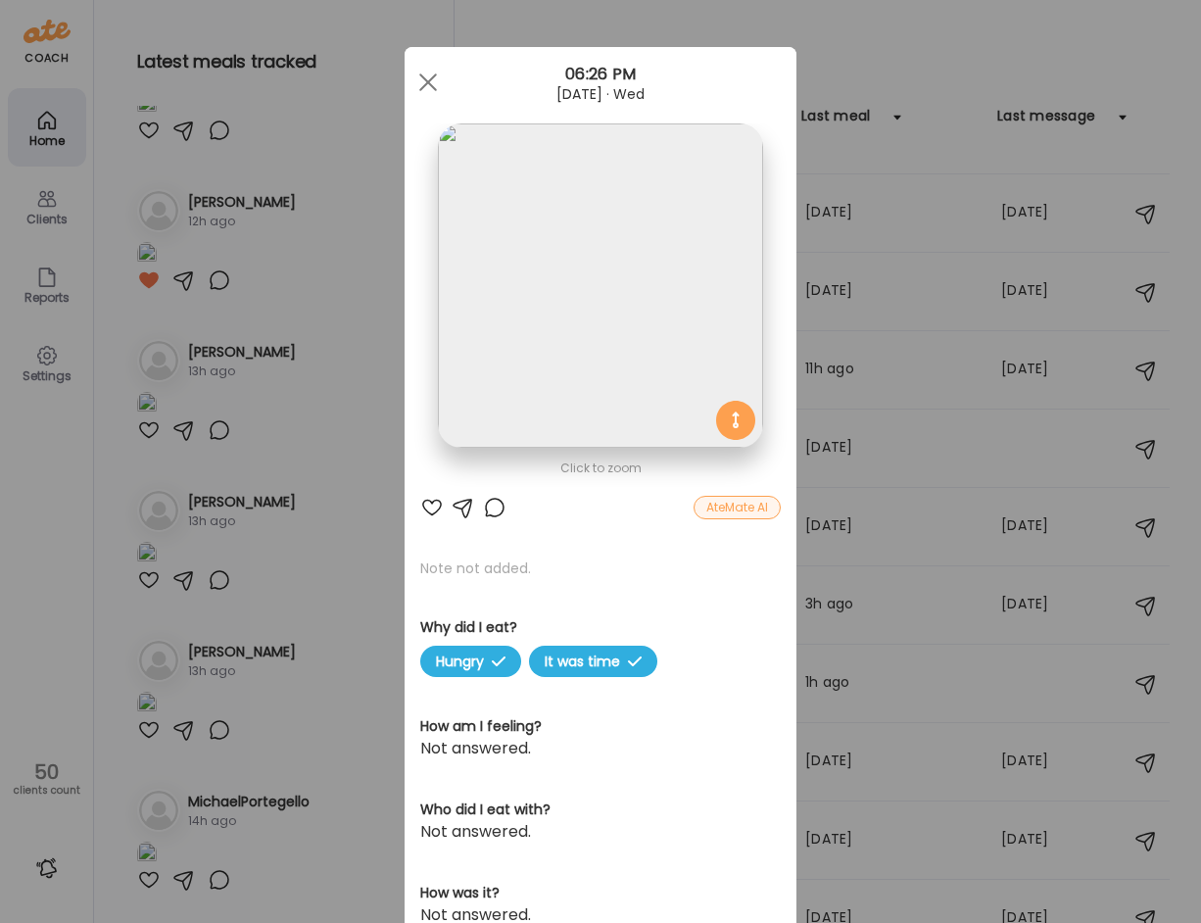
click at [693, 267] on img at bounding box center [600, 285] width 324 height 324
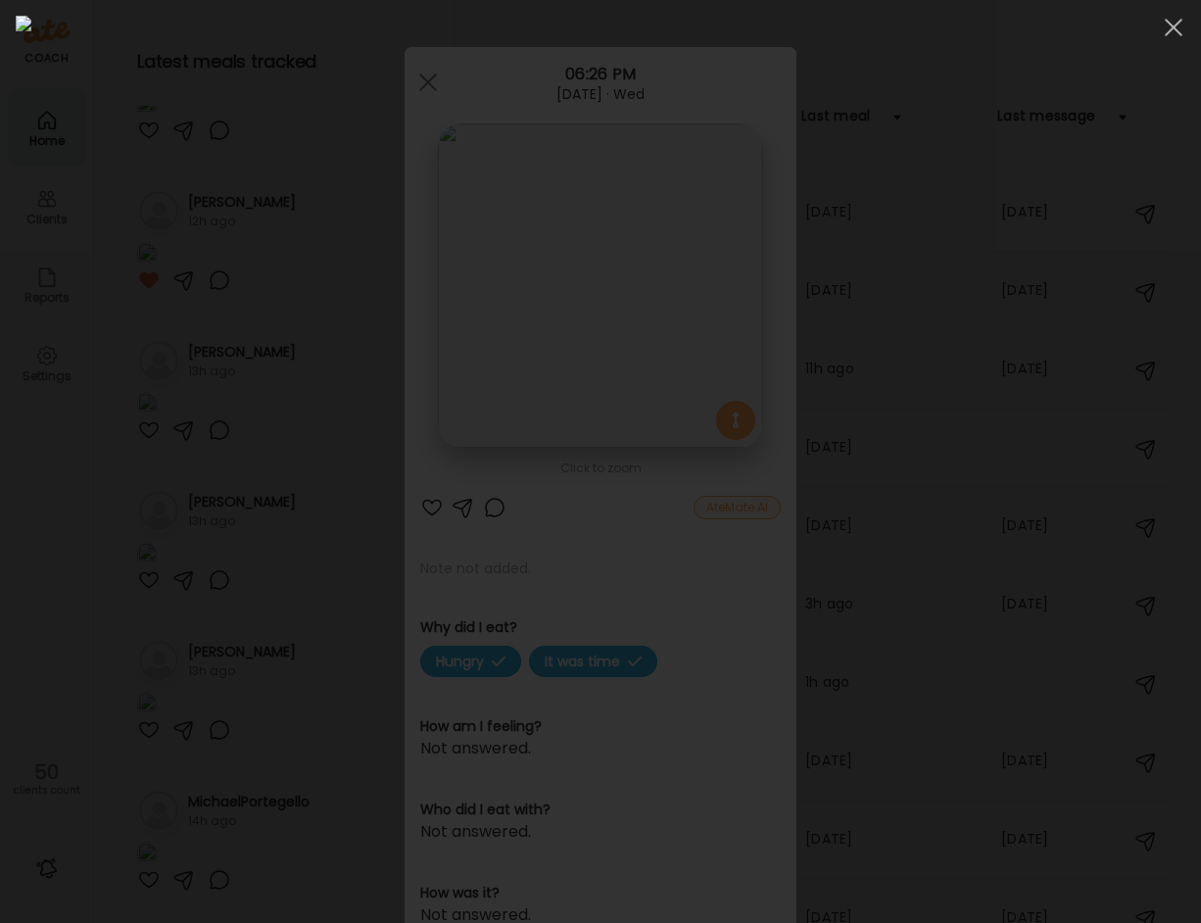
click at [693, 267] on img at bounding box center [601, 461] width 1170 height 891
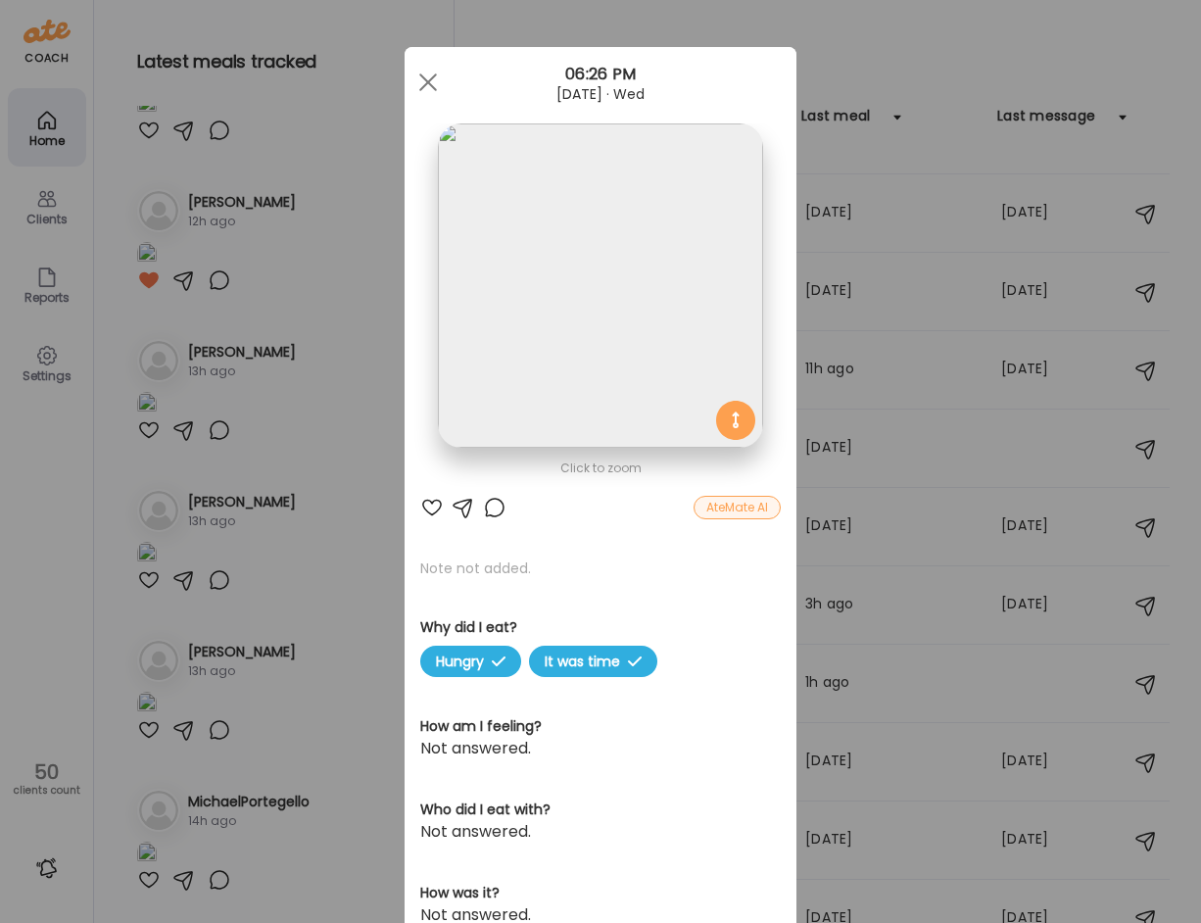
click at [328, 752] on div "Ate Coach Dashboard Wahoo! It’s official Take a moment to set up your Coach Pro…" at bounding box center [600, 461] width 1201 height 923
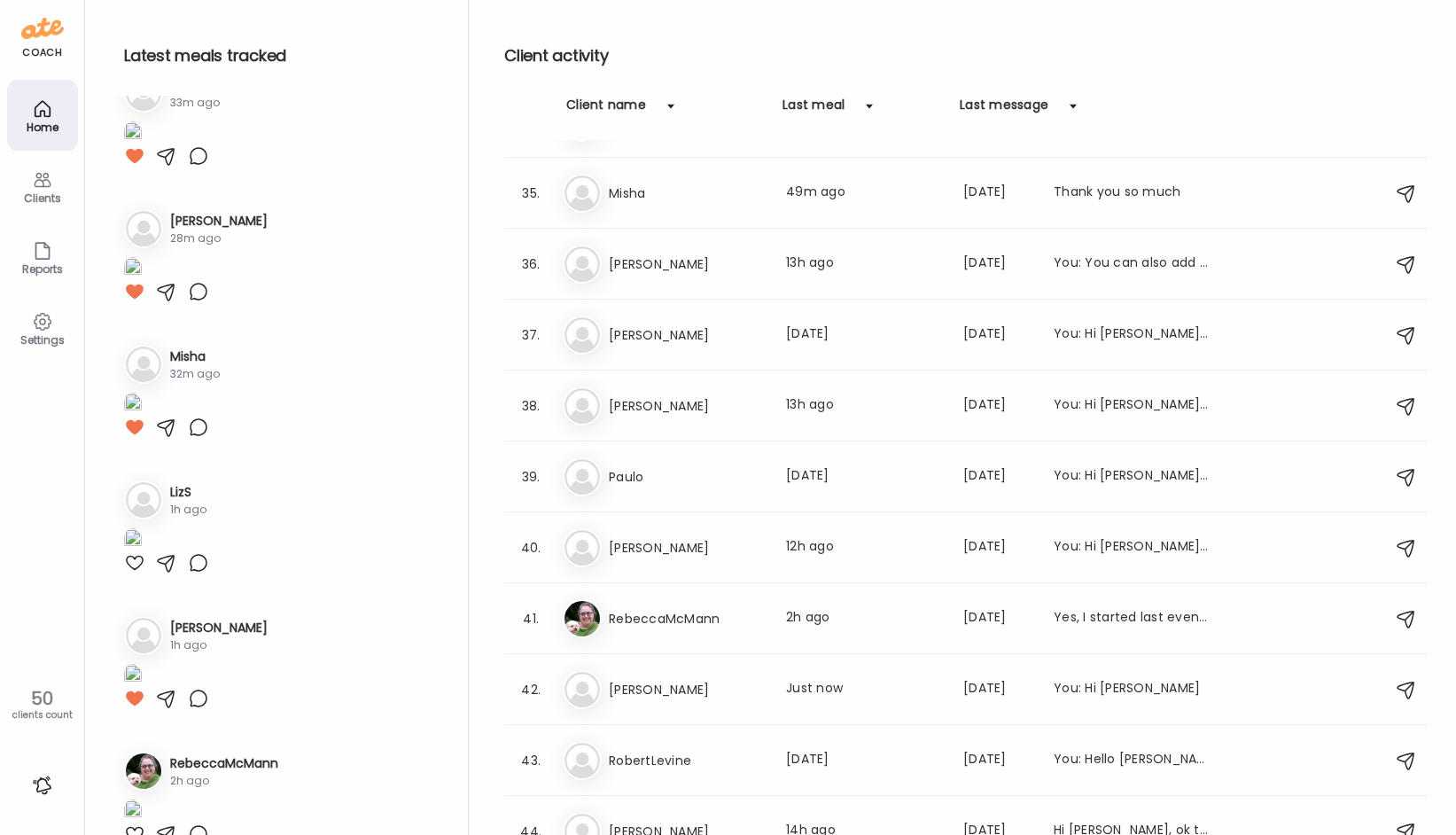
scroll to position [2841, 0]
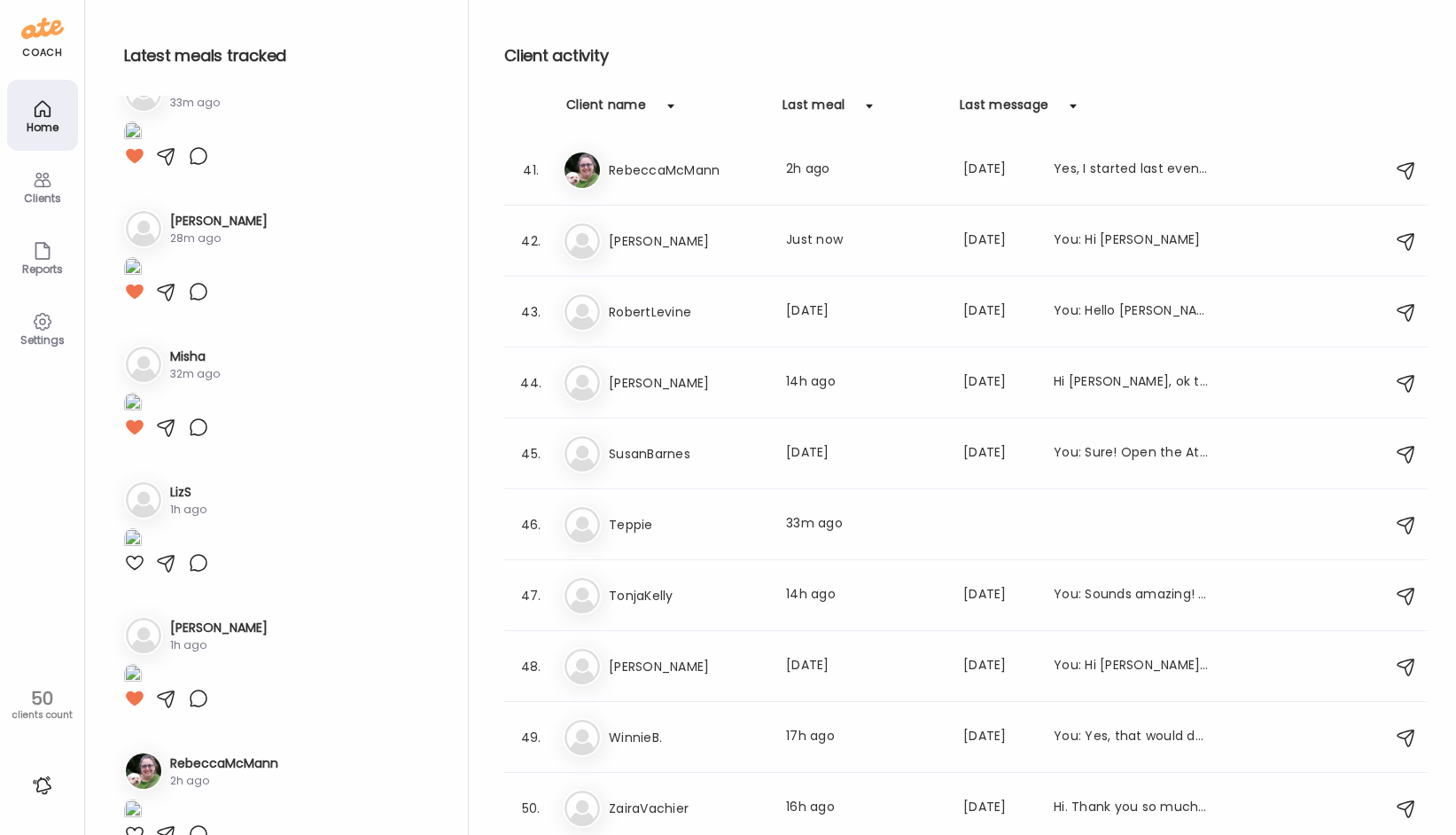
click at [51, 126] on div "Home" at bounding box center [43, 127] width 64 height 12
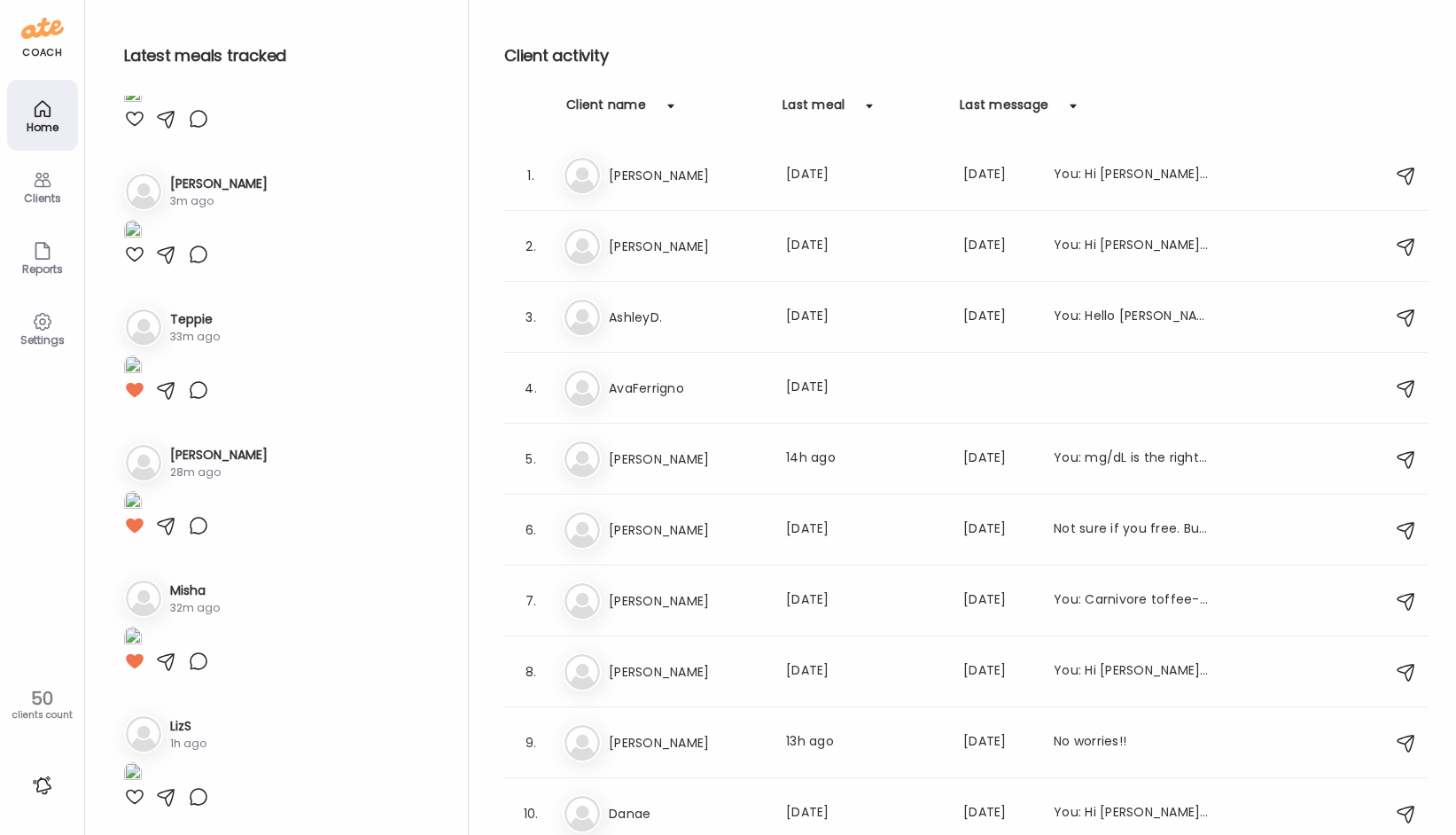
scroll to position [0, 0]
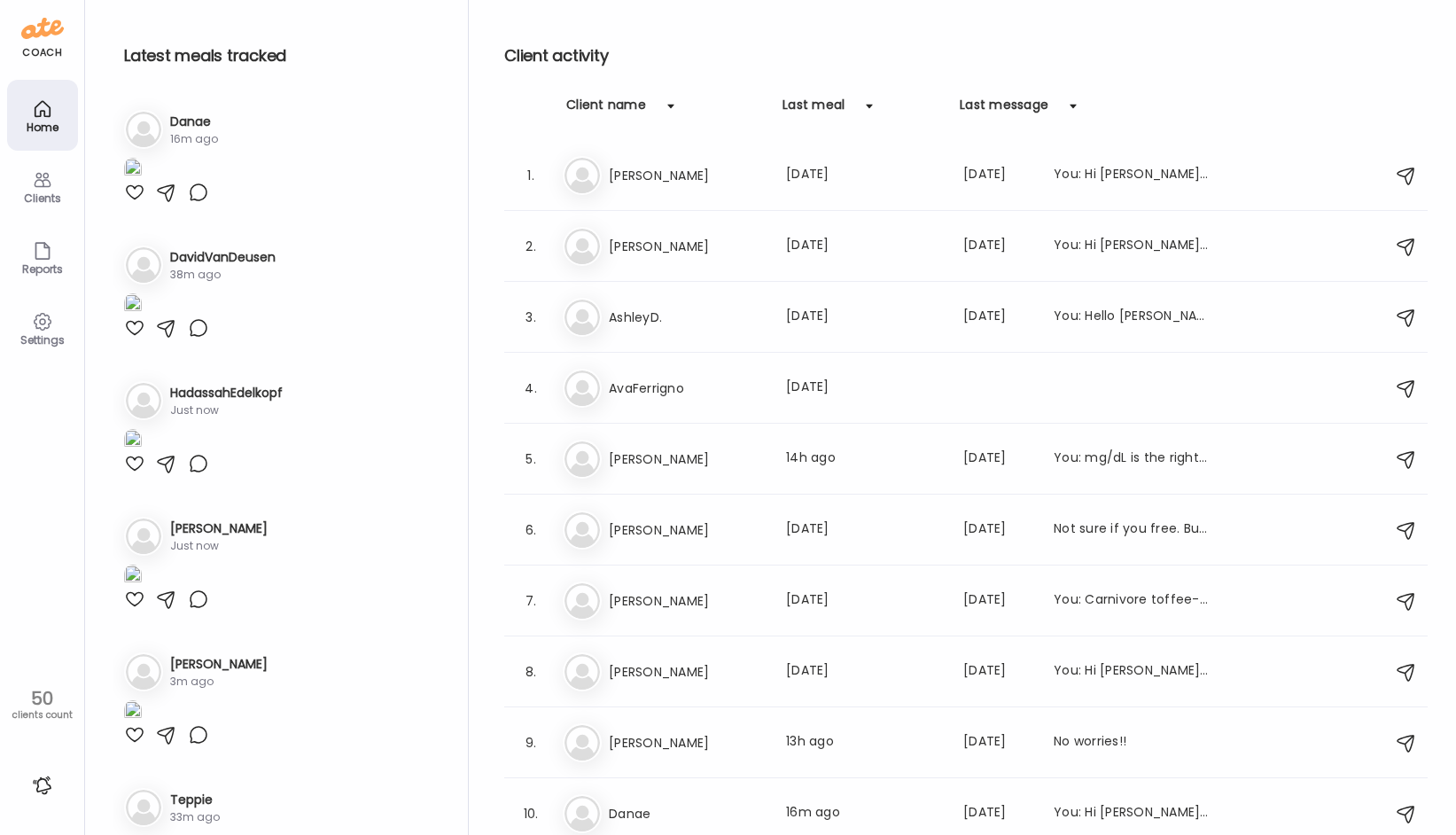
click at [198, 203] on div at bounding box center [199, 193] width 22 height 22
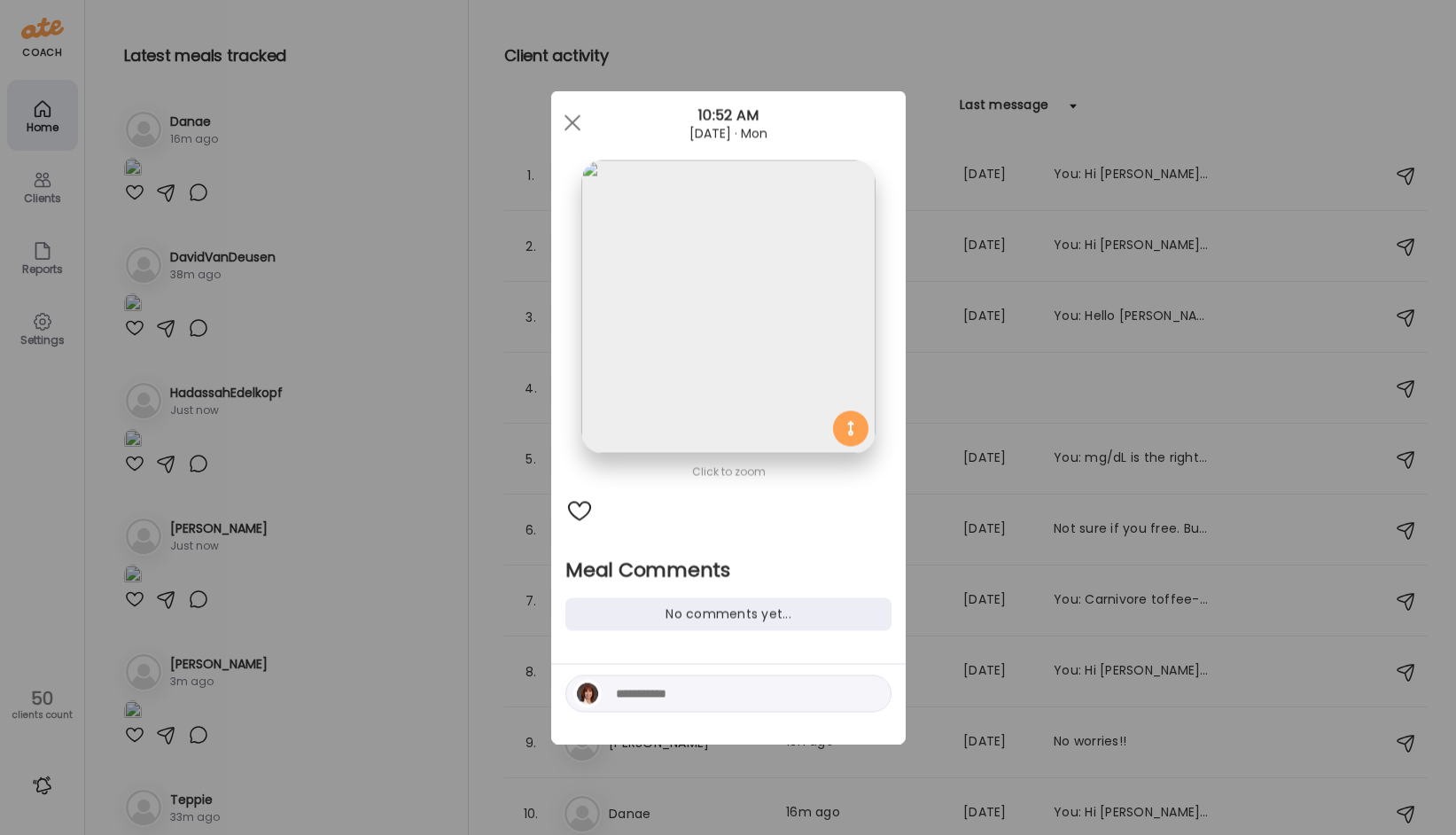
click at [287, 335] on div "Ate Coach Dashboard Wahoo! It’s official Take a moment to set up your Coach Pro…" at bounding box center [728, 417] width 1456 height 835
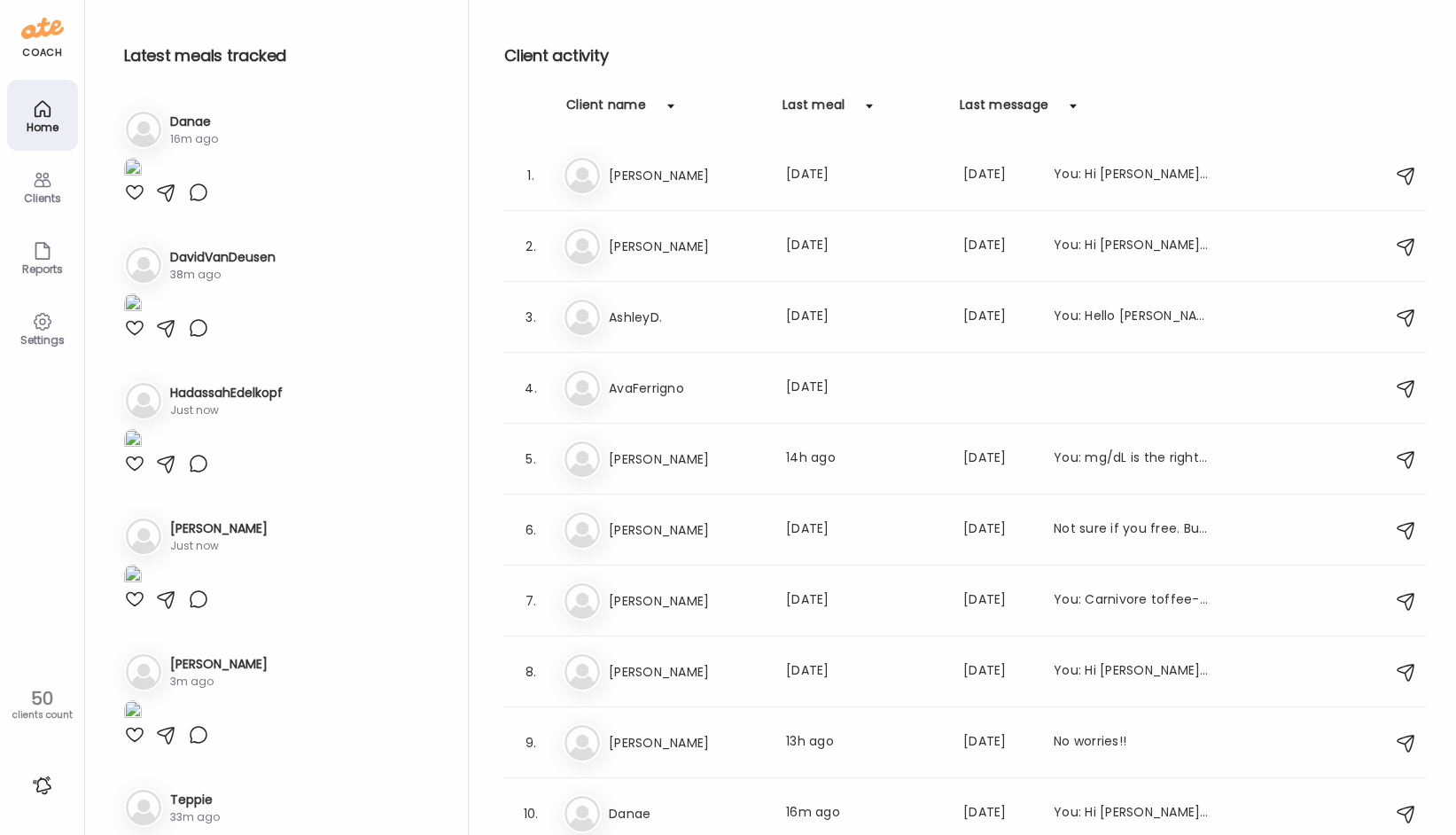
click at [142, 182] on img at bounding box center [133, 169] width 18 height 24
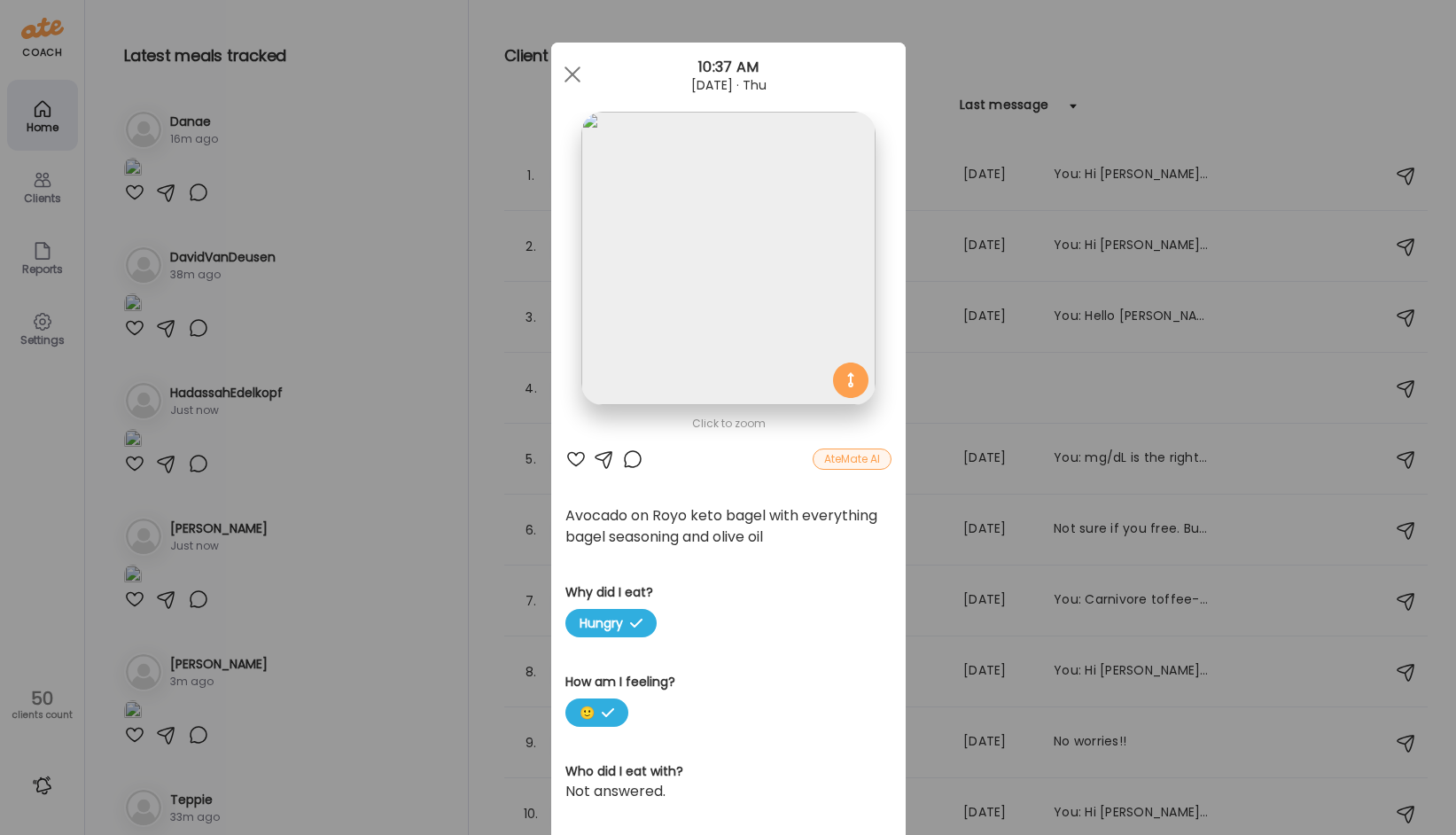
click at [656, 301] on img at bounding box center [728, 258] width 293 height 293
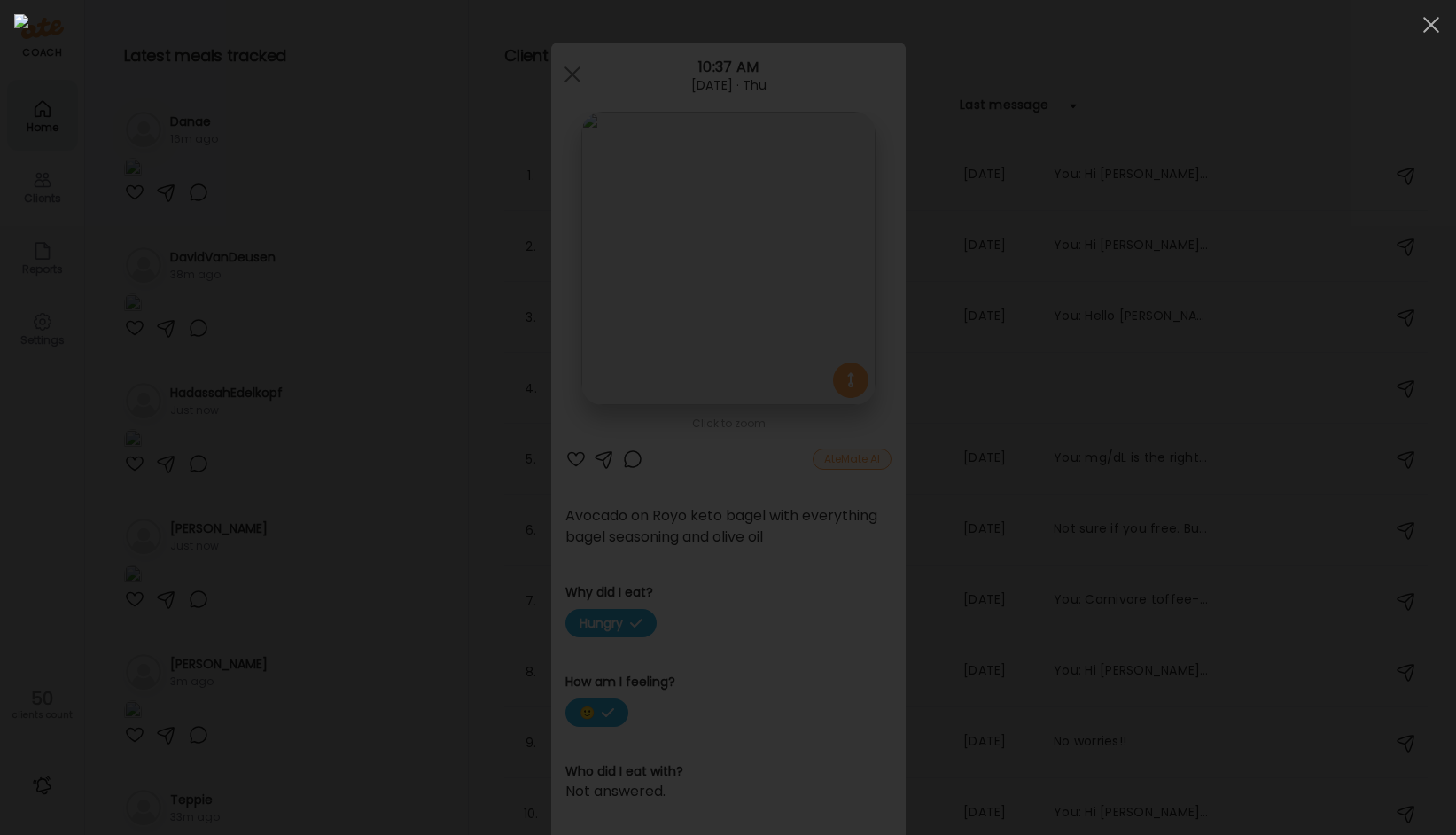
click at [656, 301] on img at bounding box center [728, 417] width 1428 height 806
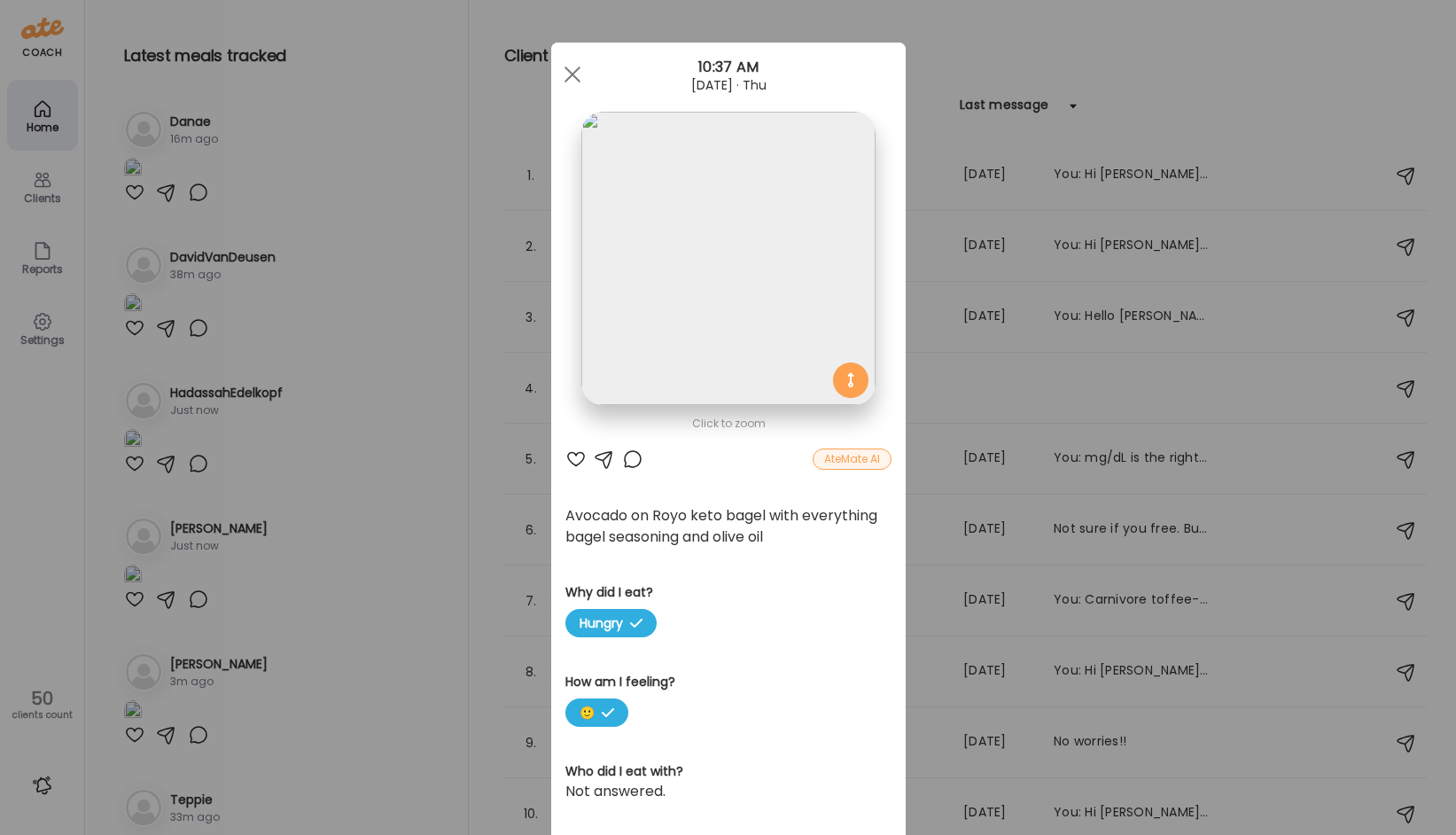
click at [422, 487] on div "Ate Coach Dashboard Wahoo! It’s official Take a moment to set up your Coach Pro…" at bounding box center [728, 417] width 1456 height 835
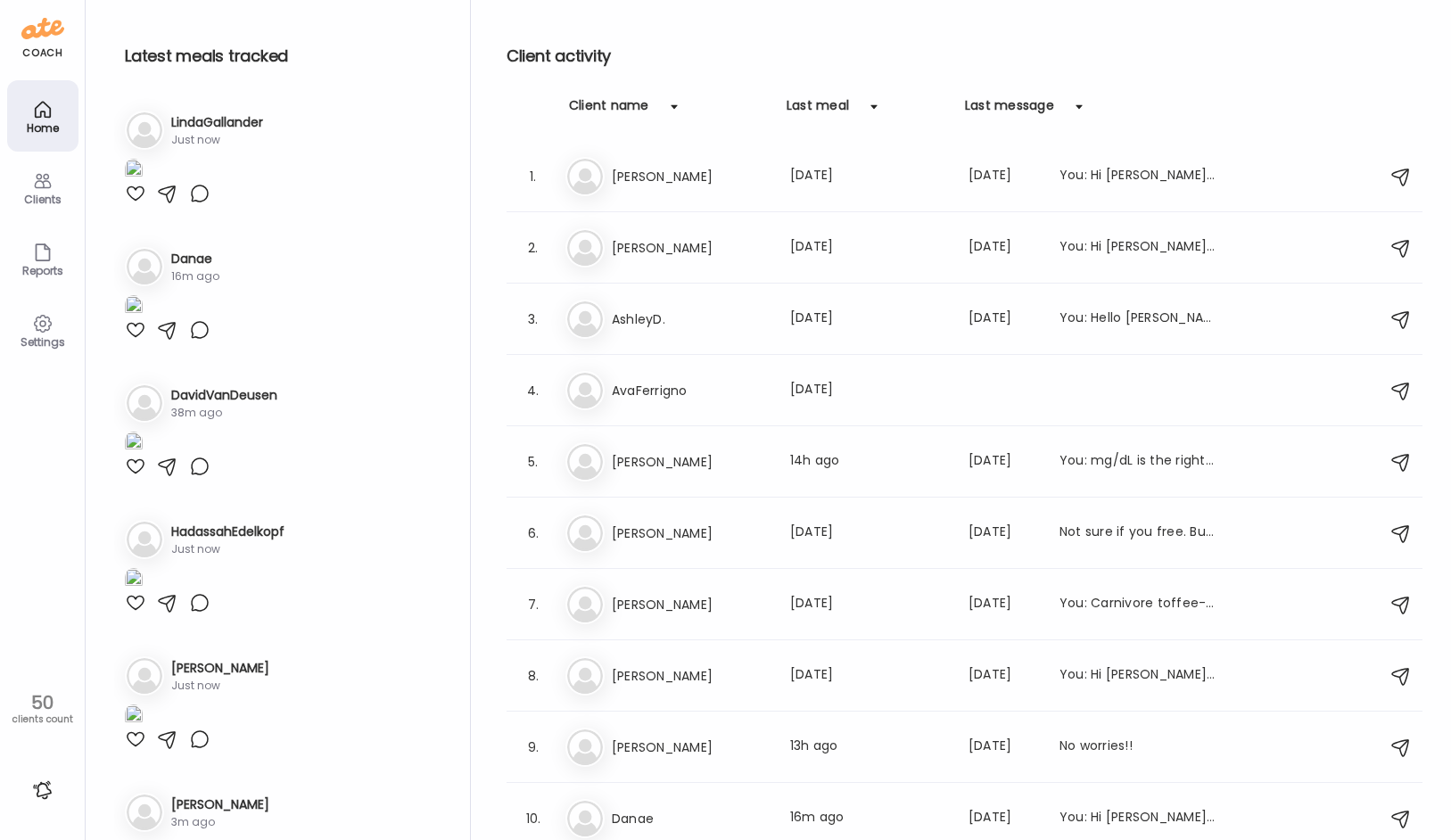
click at [143, 183] on img at bounding box center [134, 170] width 18 height 24
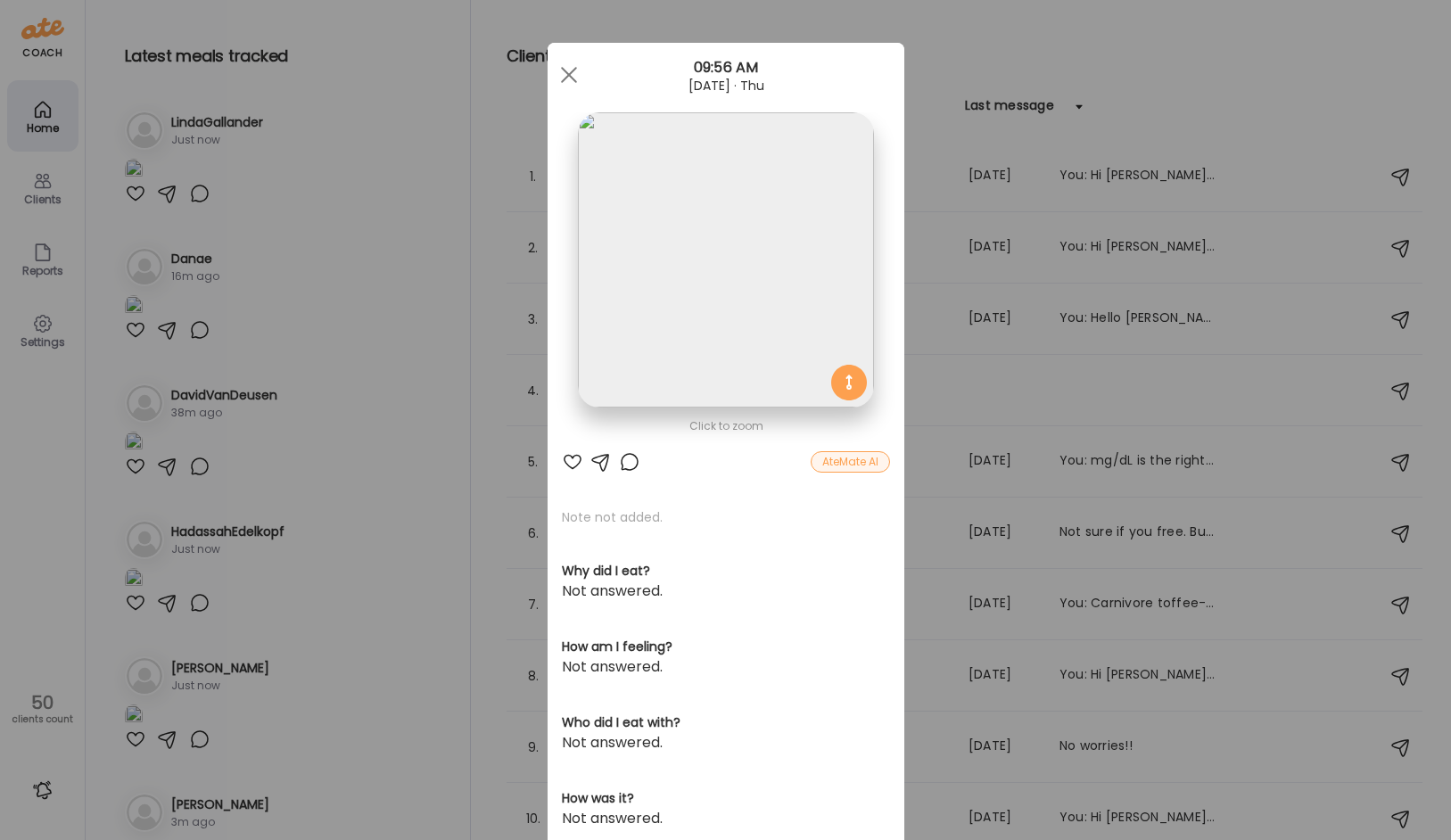
click at [447, 499] on div "Ate Coach Dashboard Wahoo! It’s official Take a moment to set up your Coach Pro…" at bounding box center [726, 420] width 1451 height 840
